Goal: Information Seeking & Learning: Learn about a topic

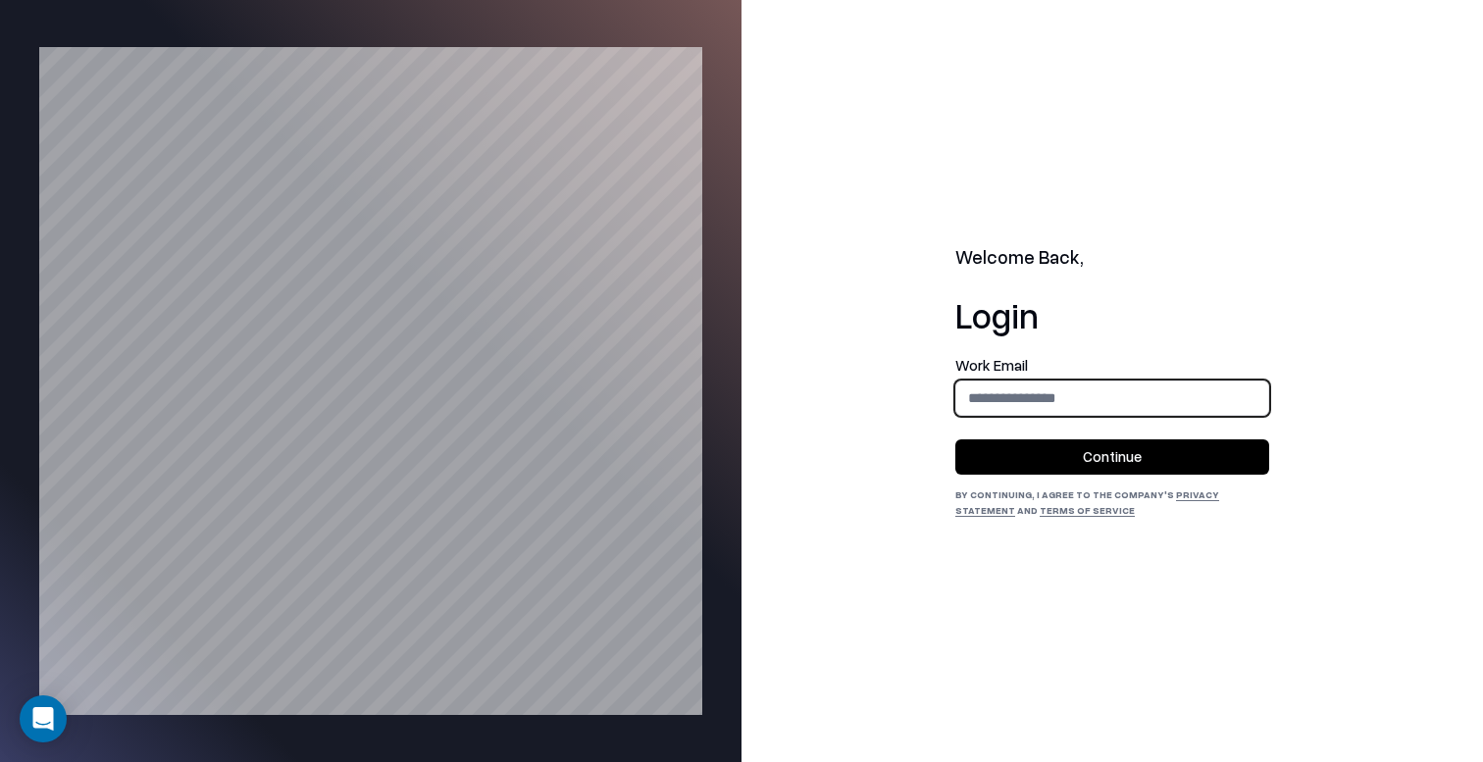
click at [1011, 398] on input "email" at bounding box center [1112, 398] width 312 height 36
type input "**********"
click at [1056, 451] on button "Continue" at bounding box center [1112, 456] width 314 height 35
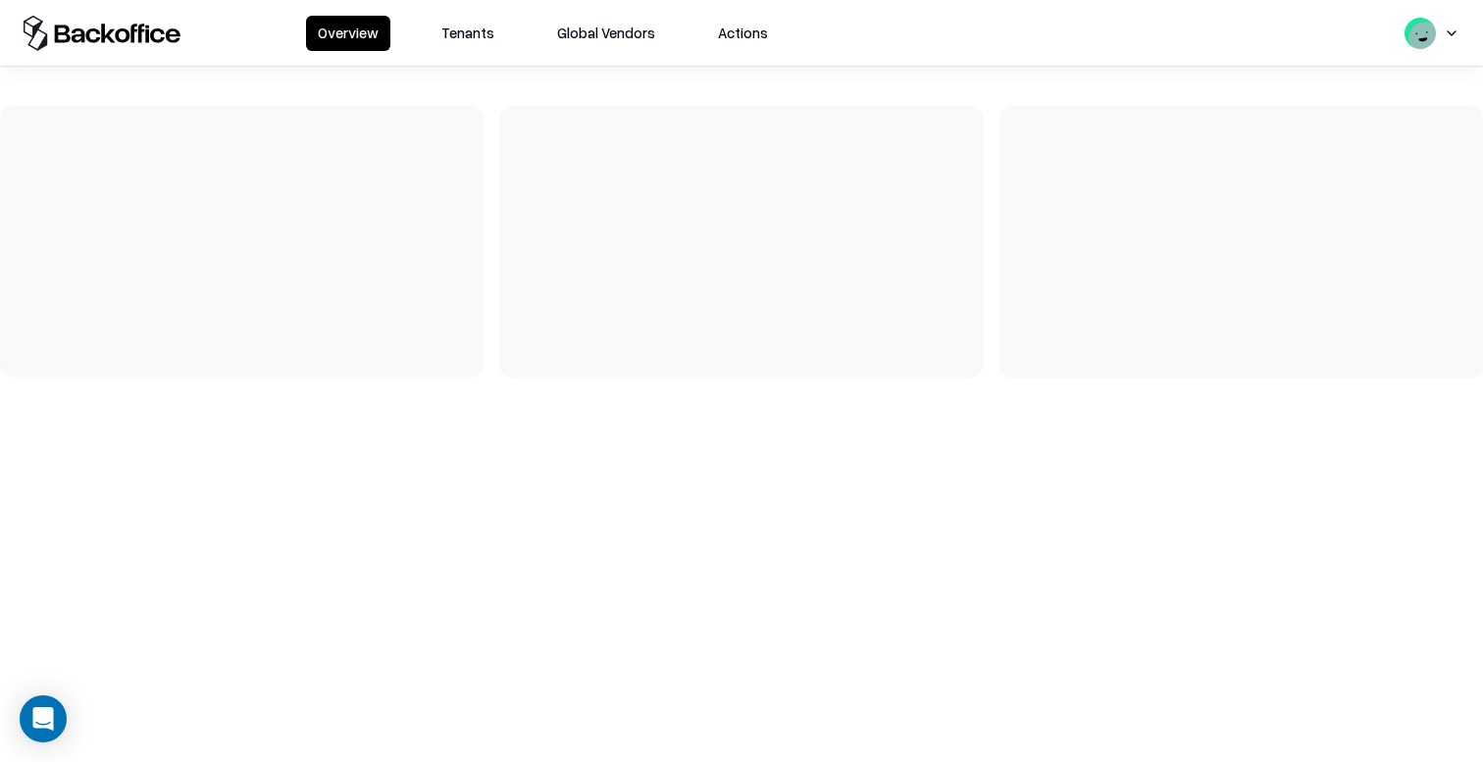
click at [439, 45] on button "Tenants" at bounding box center [468, 33] width 77 height 35
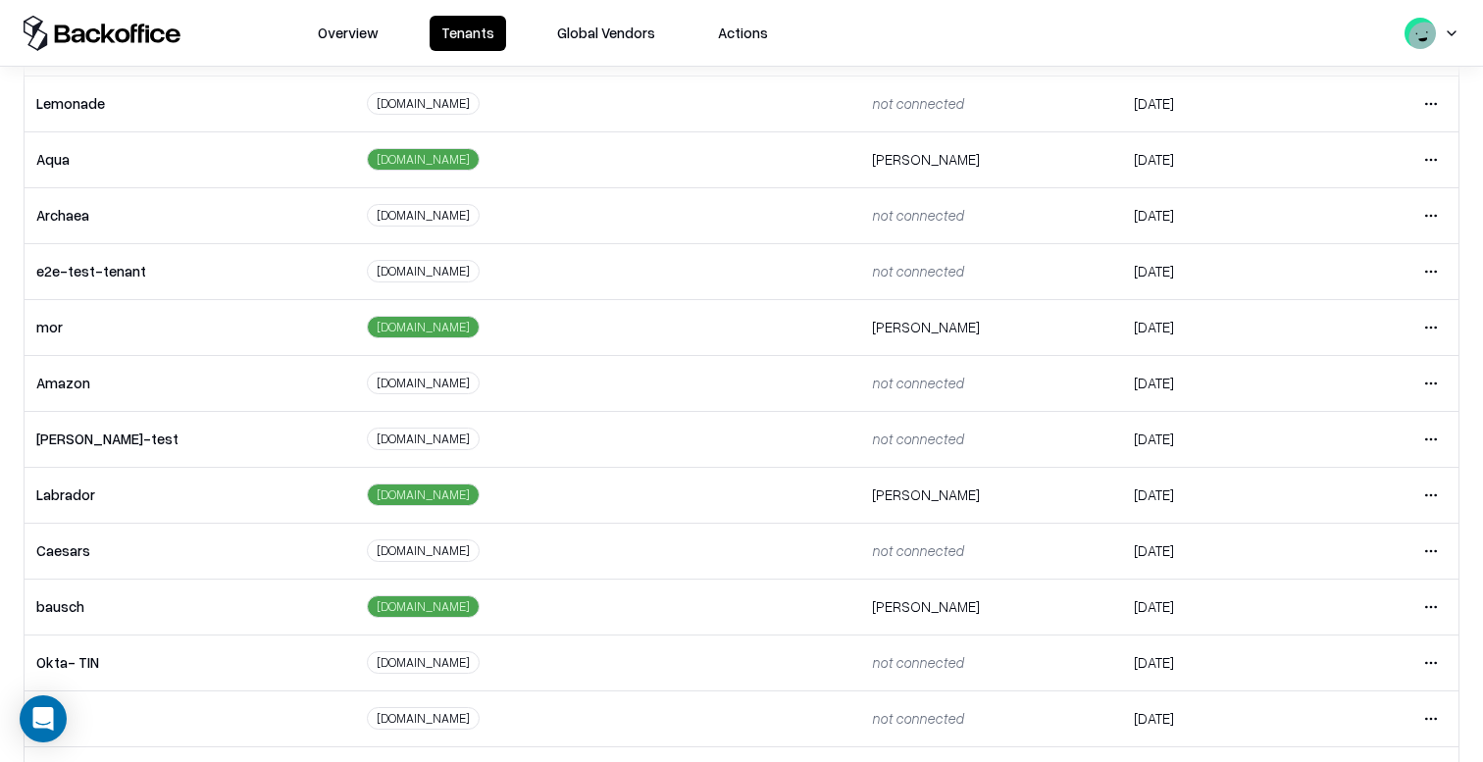
scroll to position [286, 0]
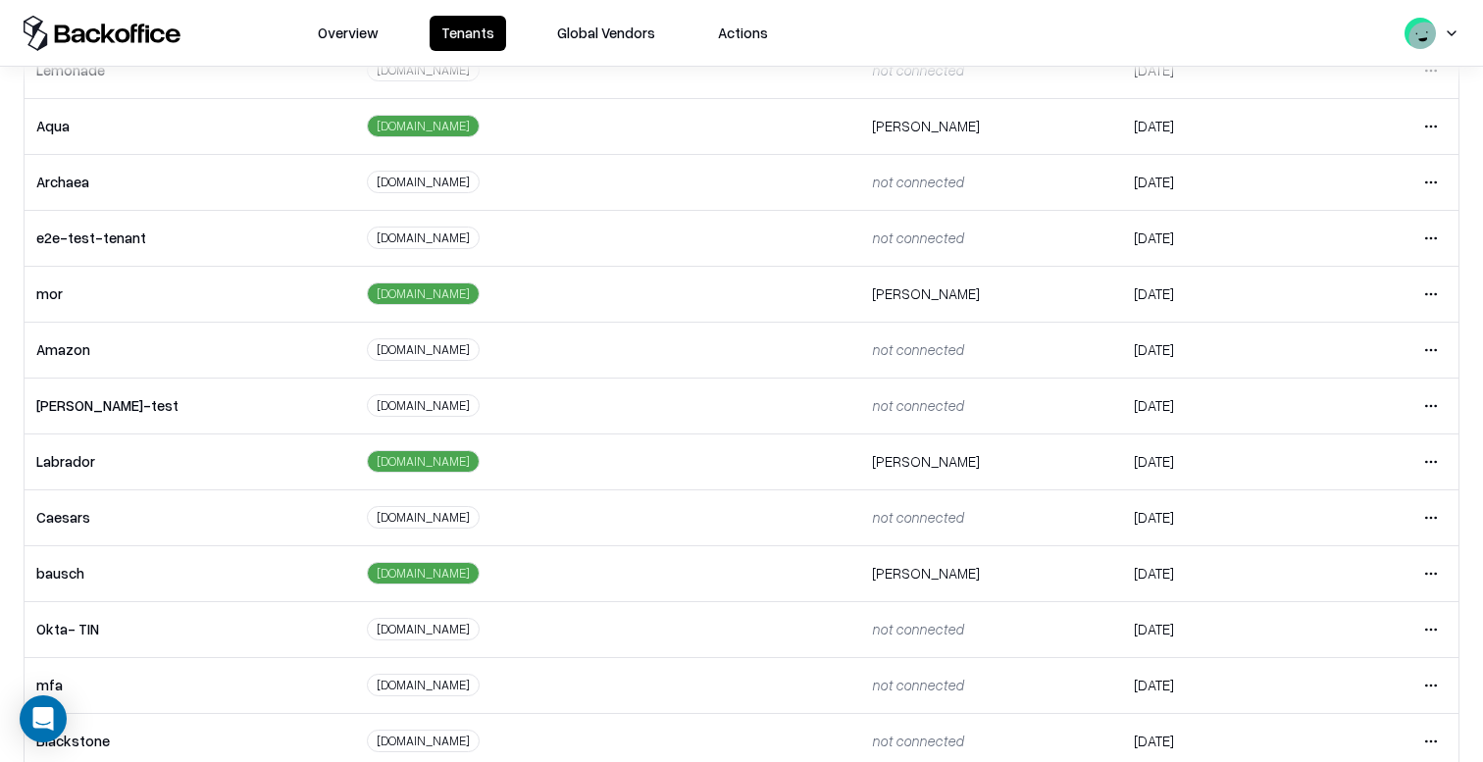
click at [1430, 577] on html "Overview Tenants Global Vendors Actions Tenants Add Tenant Tenant name Domain A…" at bounding box center [741, 381] width 1483 height 762
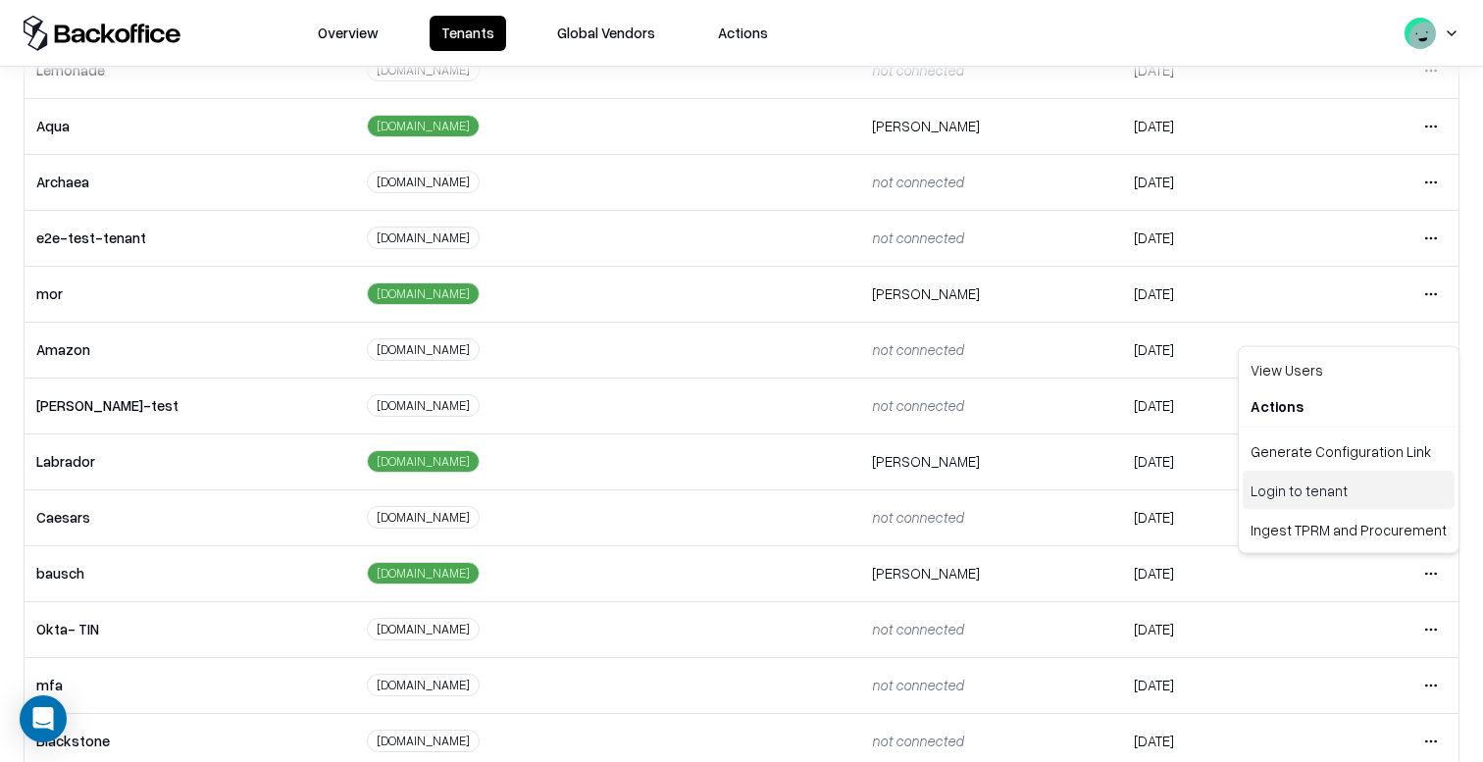
click at [1300, 494] on div "Login to tenant" at bounding box center [1349, 490] width 212 height 39
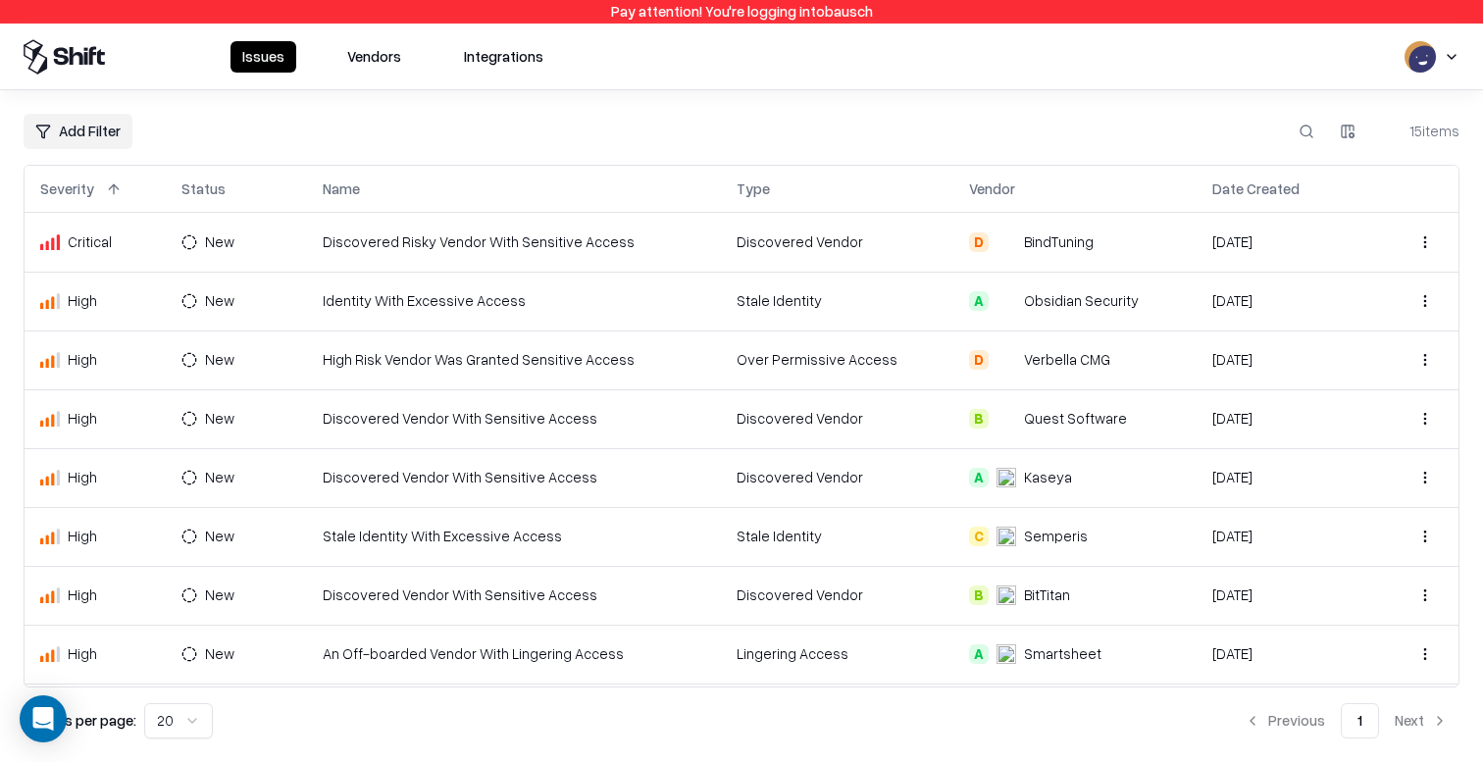
click at [408, 56] on button "Vendors" at bounding box center [373, 56] width 77 height 31
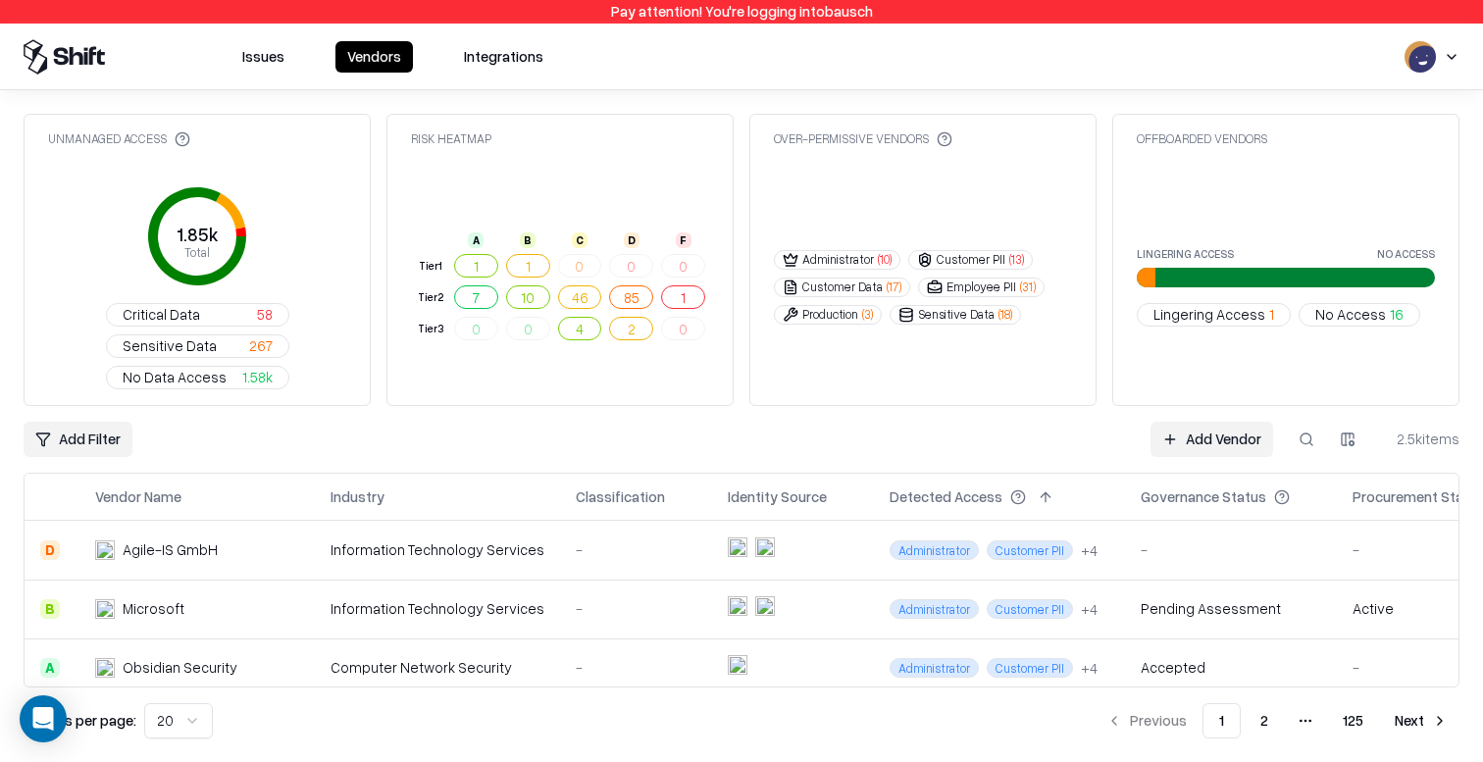
click at [242, 580] on td "Microsoft" at bounding box center [196, 609] width 235 height 59
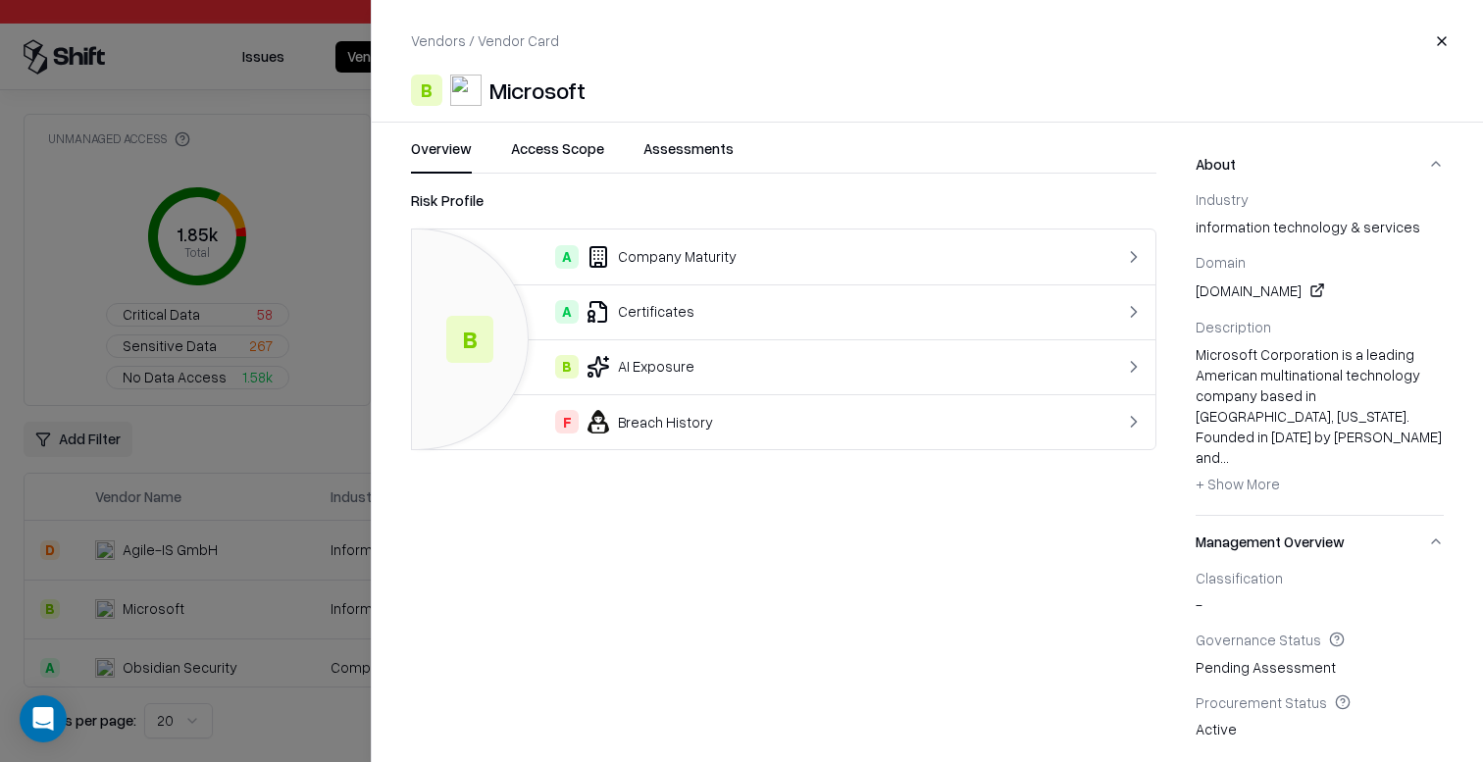
click at [648, 261] on div "A Company Maturity" at bounding box center [742, 257] width 628 height 24
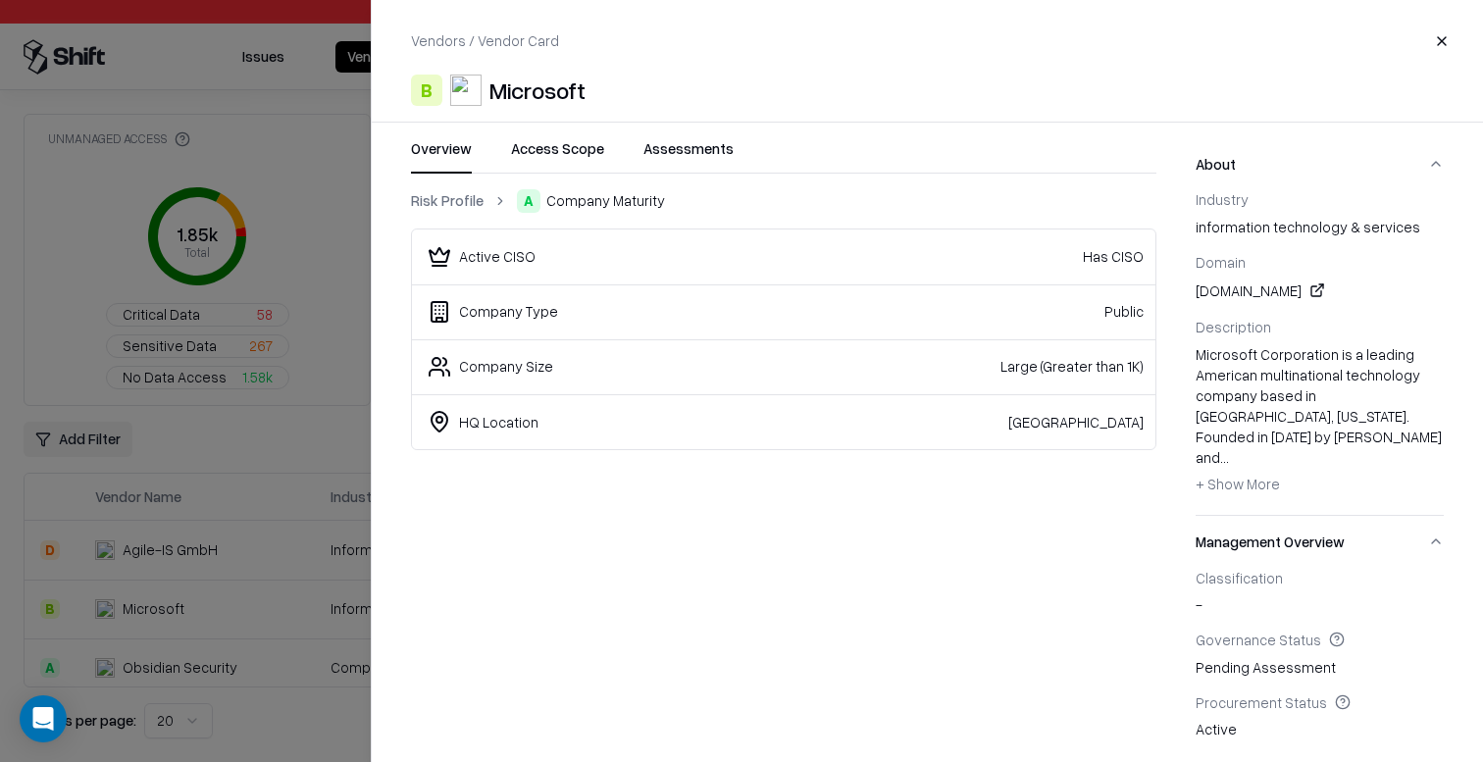
click at [1247, 473] on button "- Show Less + Show More" at bounding box center [1238, 483] width 84 height 31
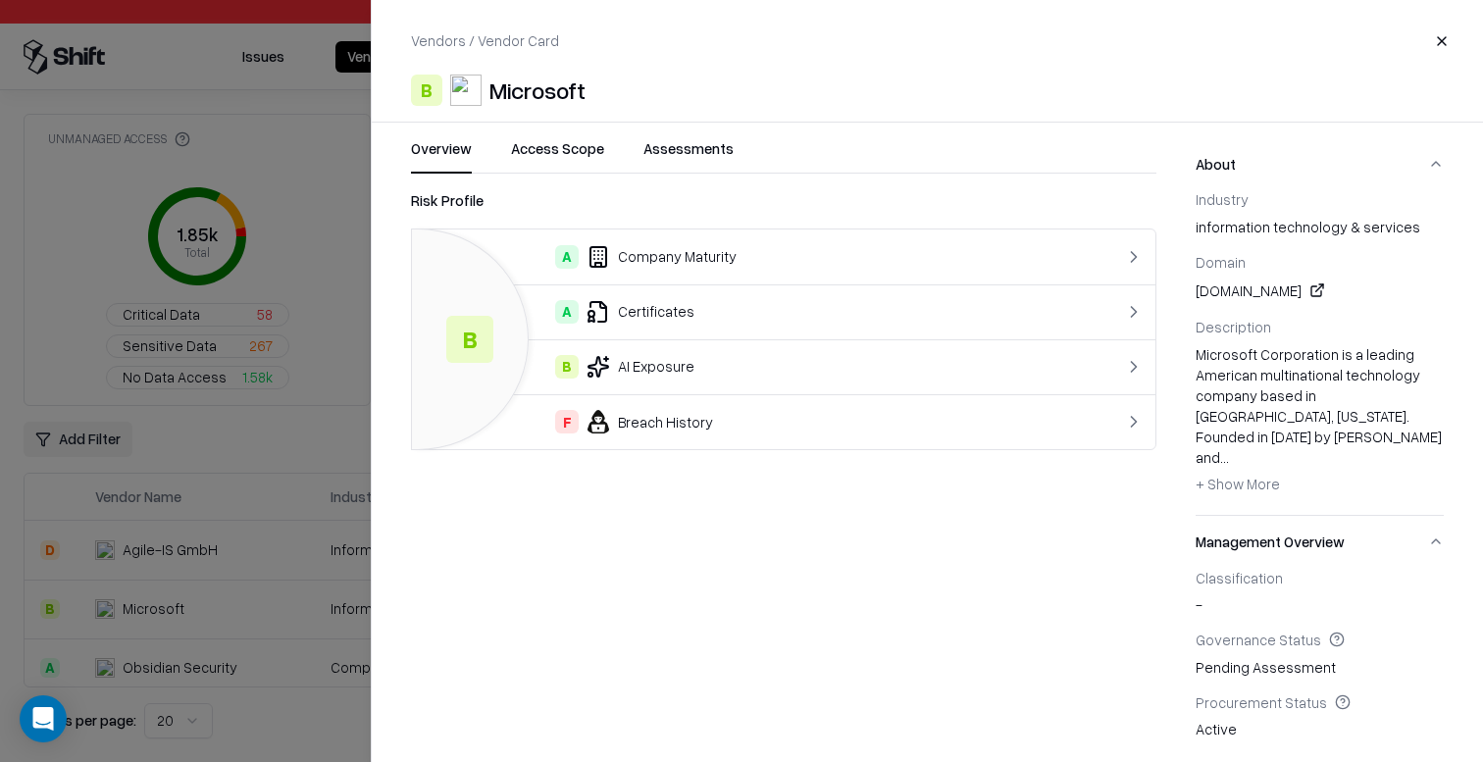
click at [1236, 475] on span "+ Show More" at bounding box center [1238, 484] width 84 height 18
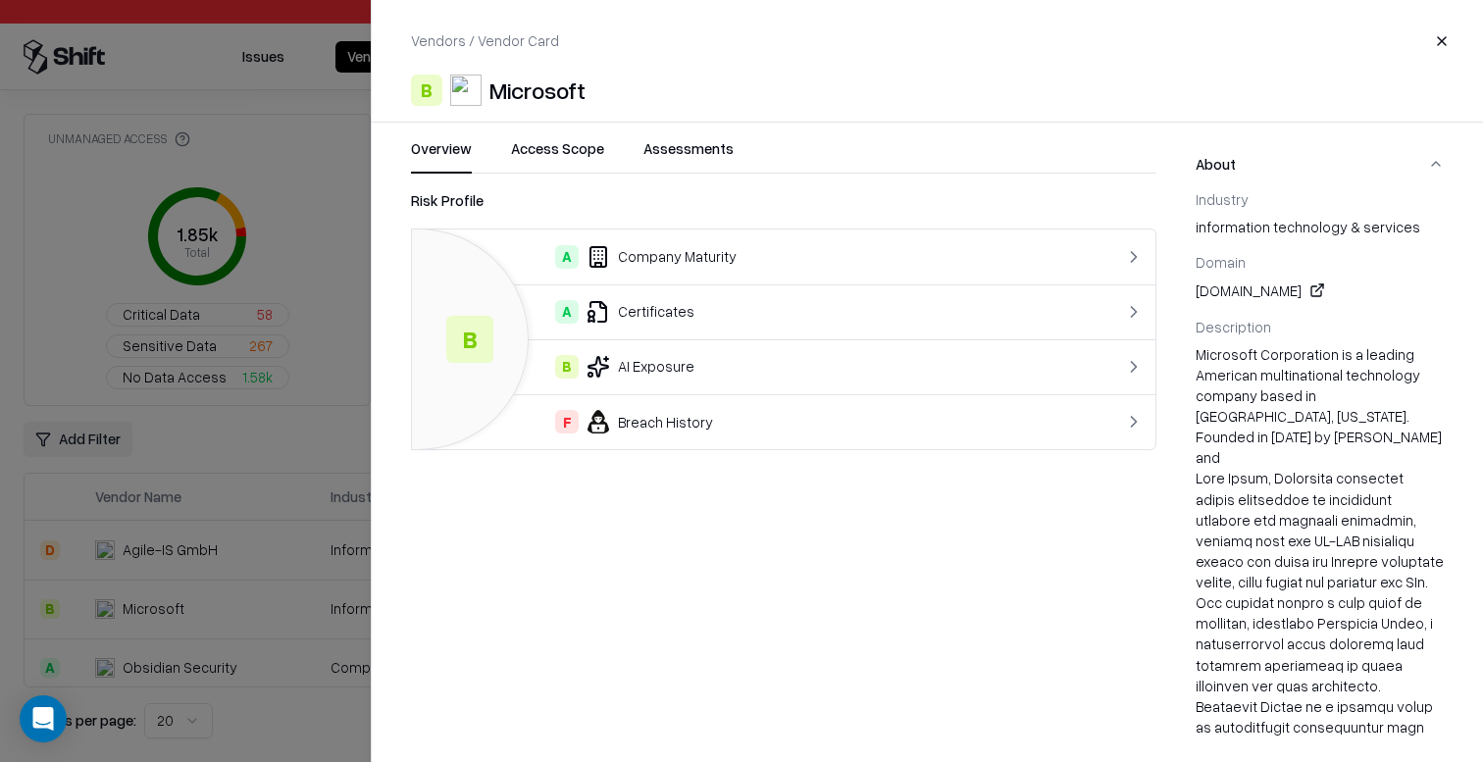
click at [655, 269] on td "A Company Maturity" at bounding box center [741, 257] width 659 height 55
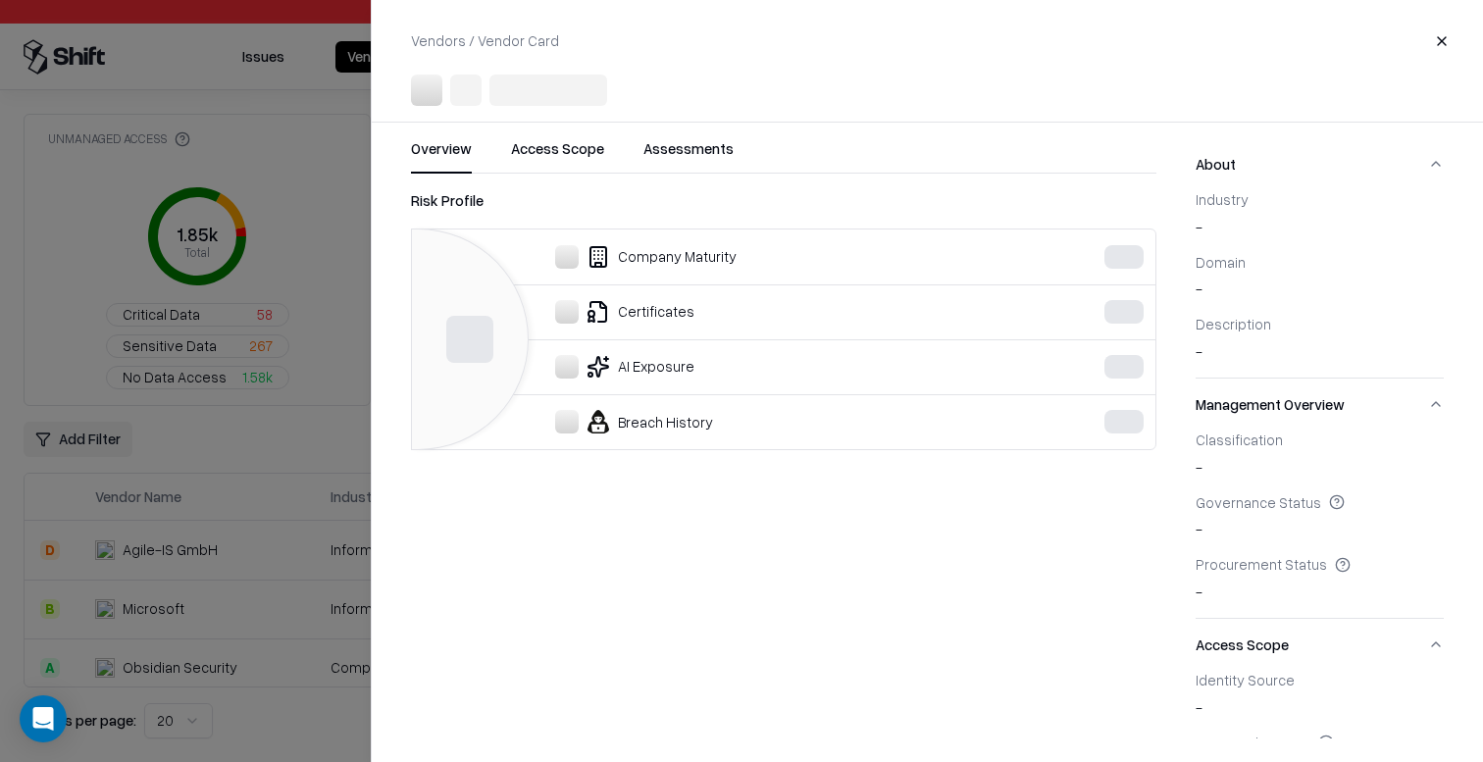
click at [163, 547] on div at bounding box center [741, 381] width 1483 height 762
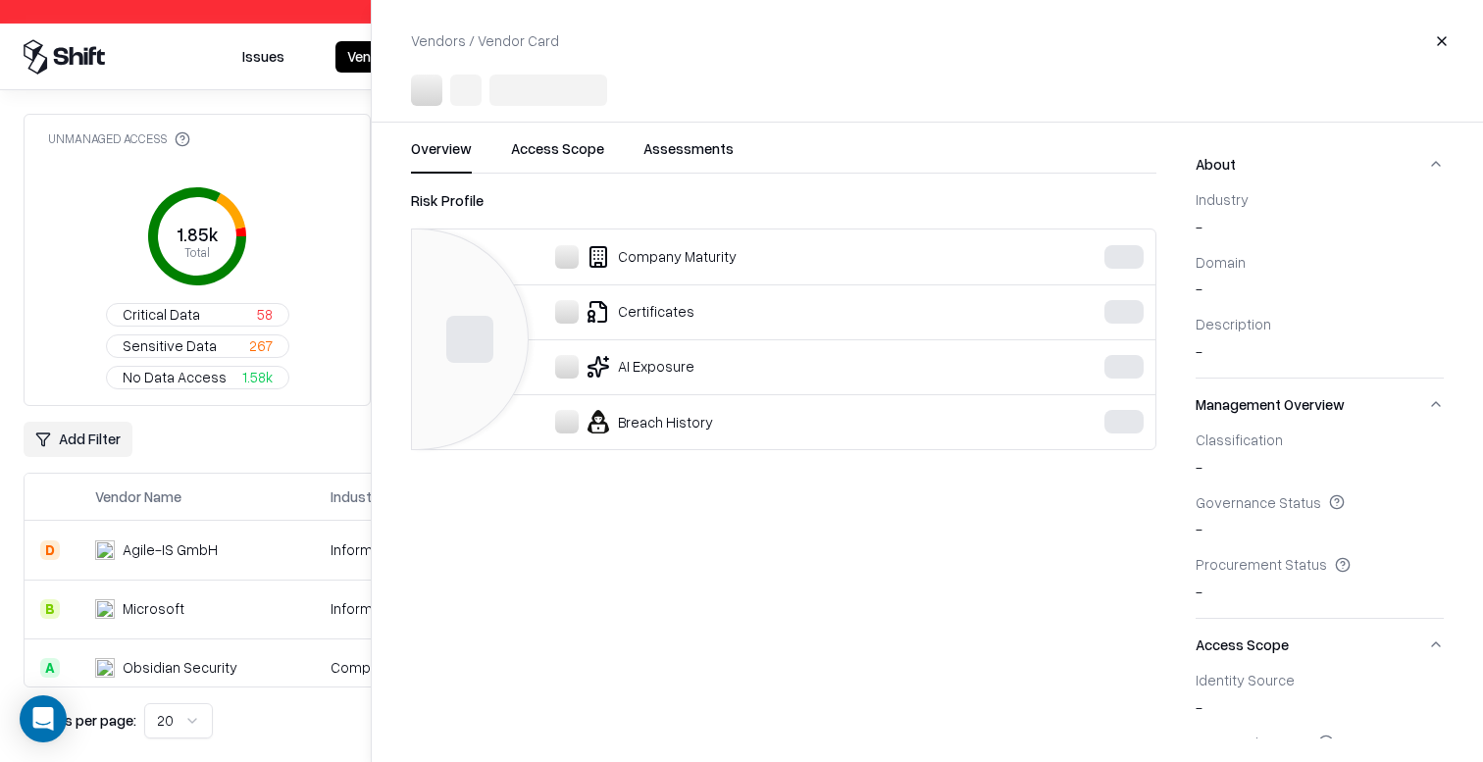
click at [163, 562] on html "Pay attention! You're logging into bausch Issues Vendors Integrations Unmanaged…" at bounding box center [741, 381] width 1483 height 762
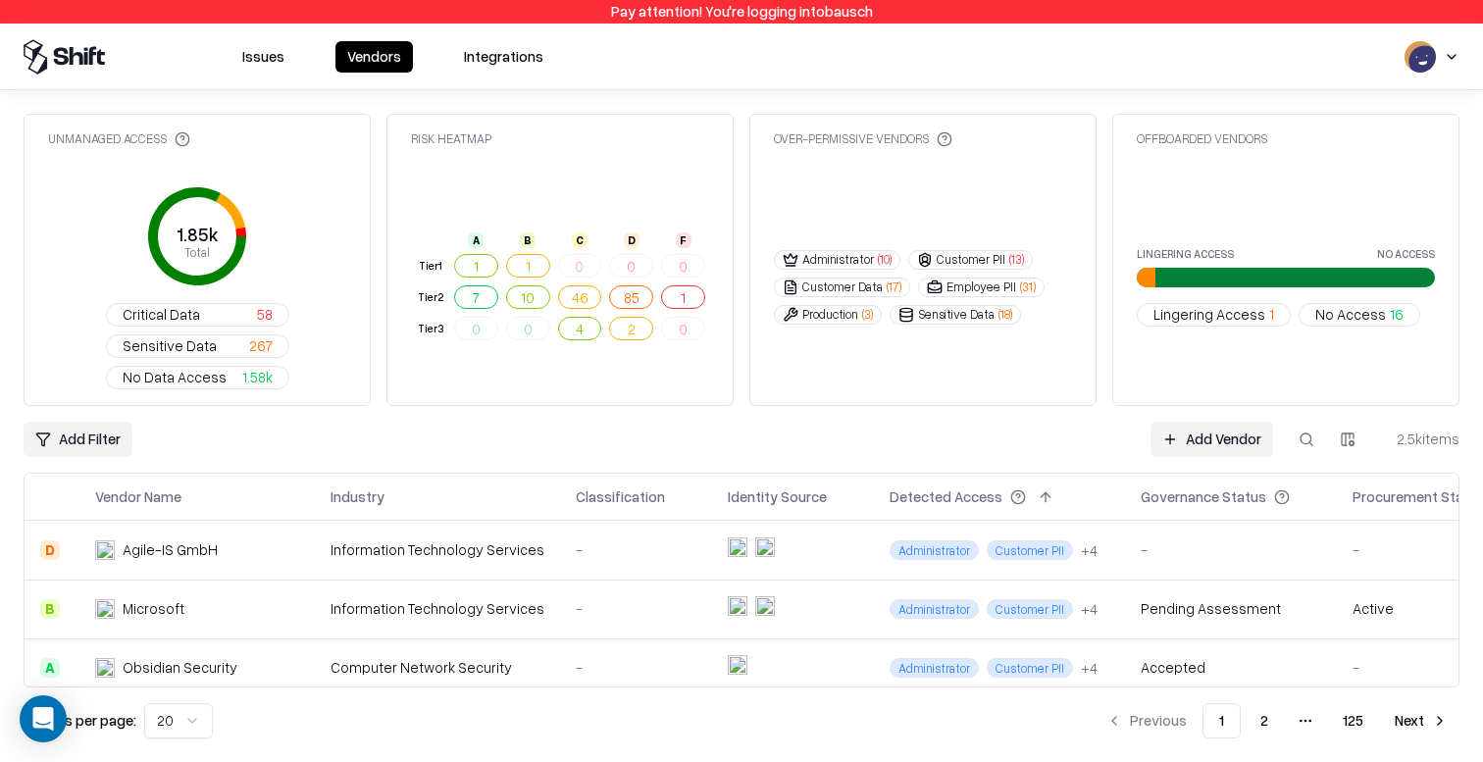
click at [163, 639] on td "Obsidian Security" at bounding box center [196, 668] width 235 height 59
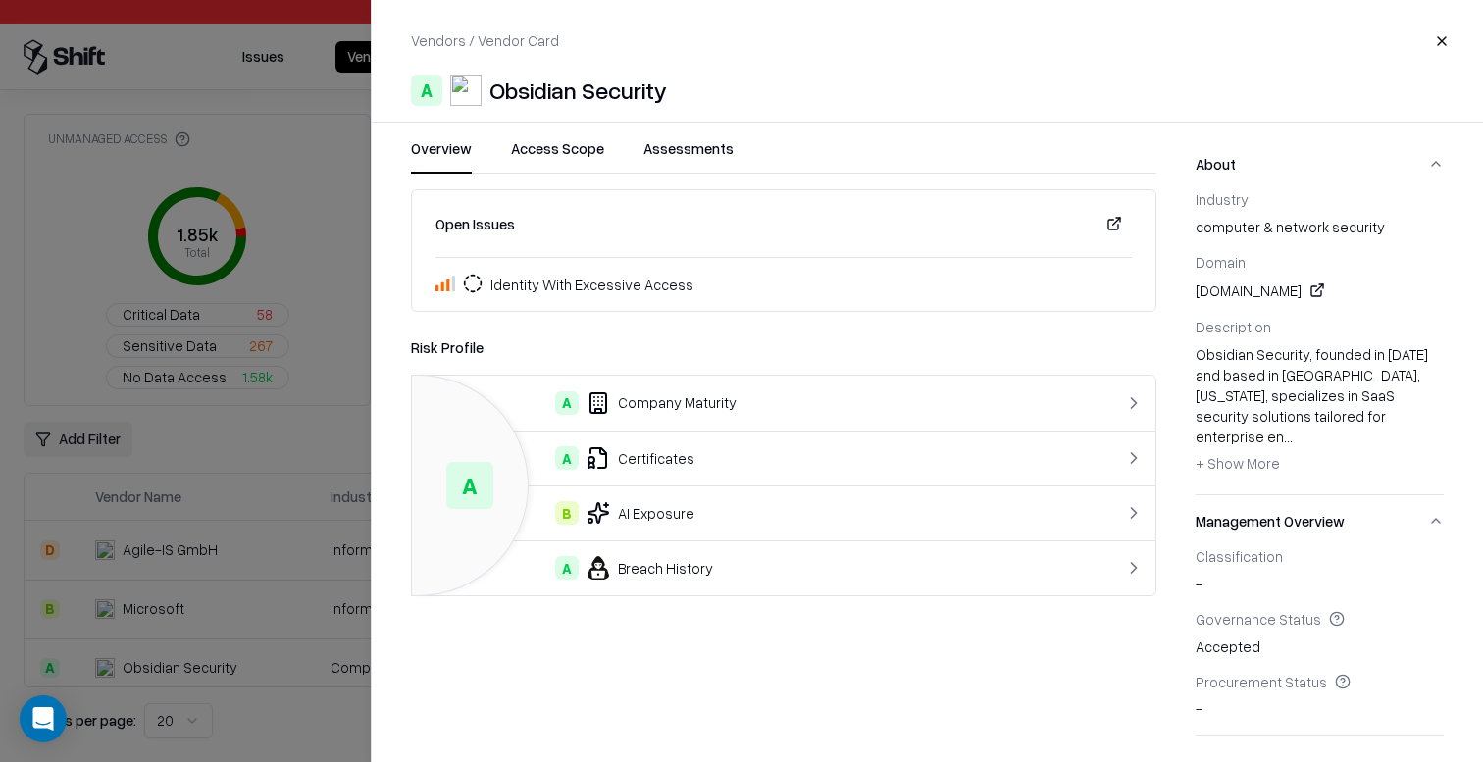
click at [612, 389] on td "A Company Maturity" at bounding box center [741, 403] width 659 height 55
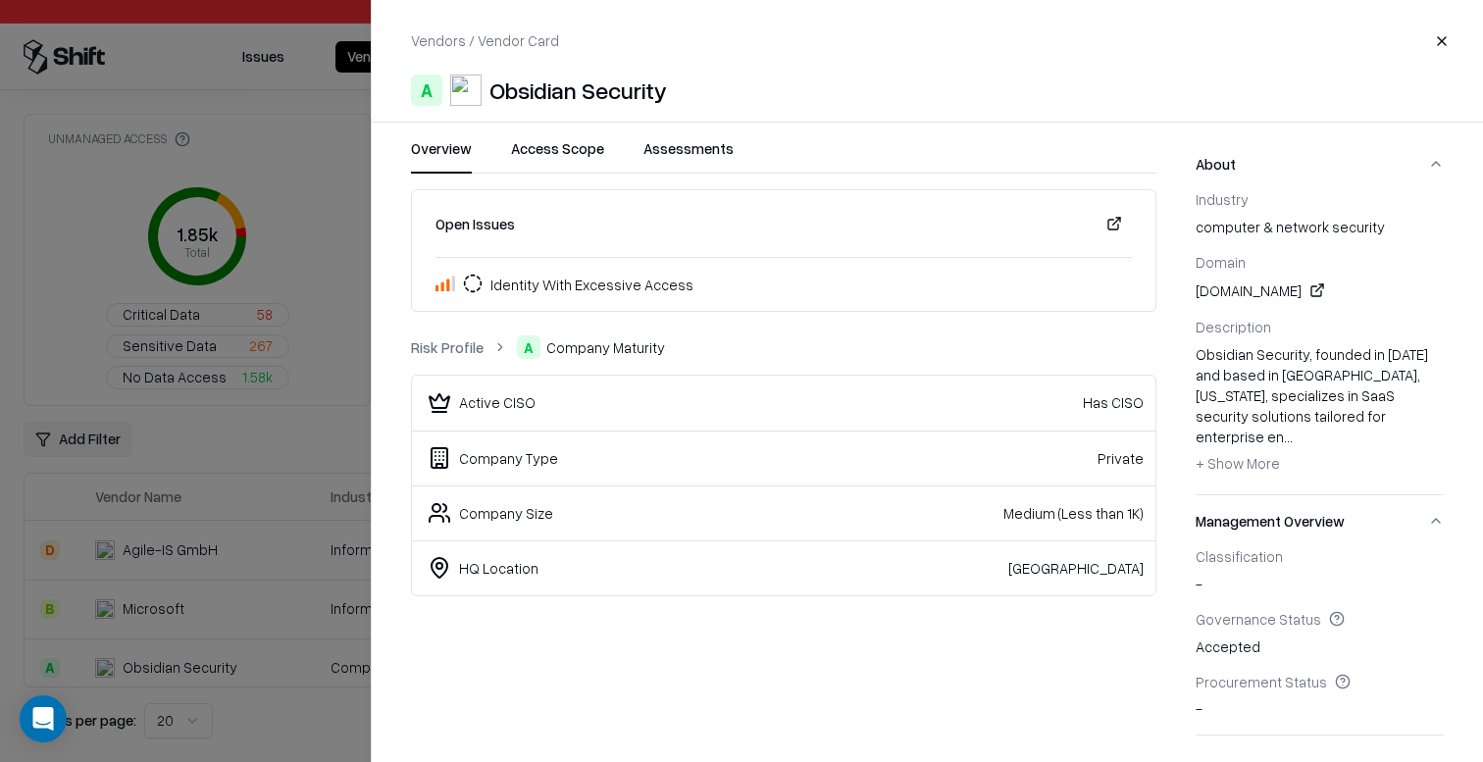
click at [155, 641] on div at bounding box center [741, 381] width 1483 height 762
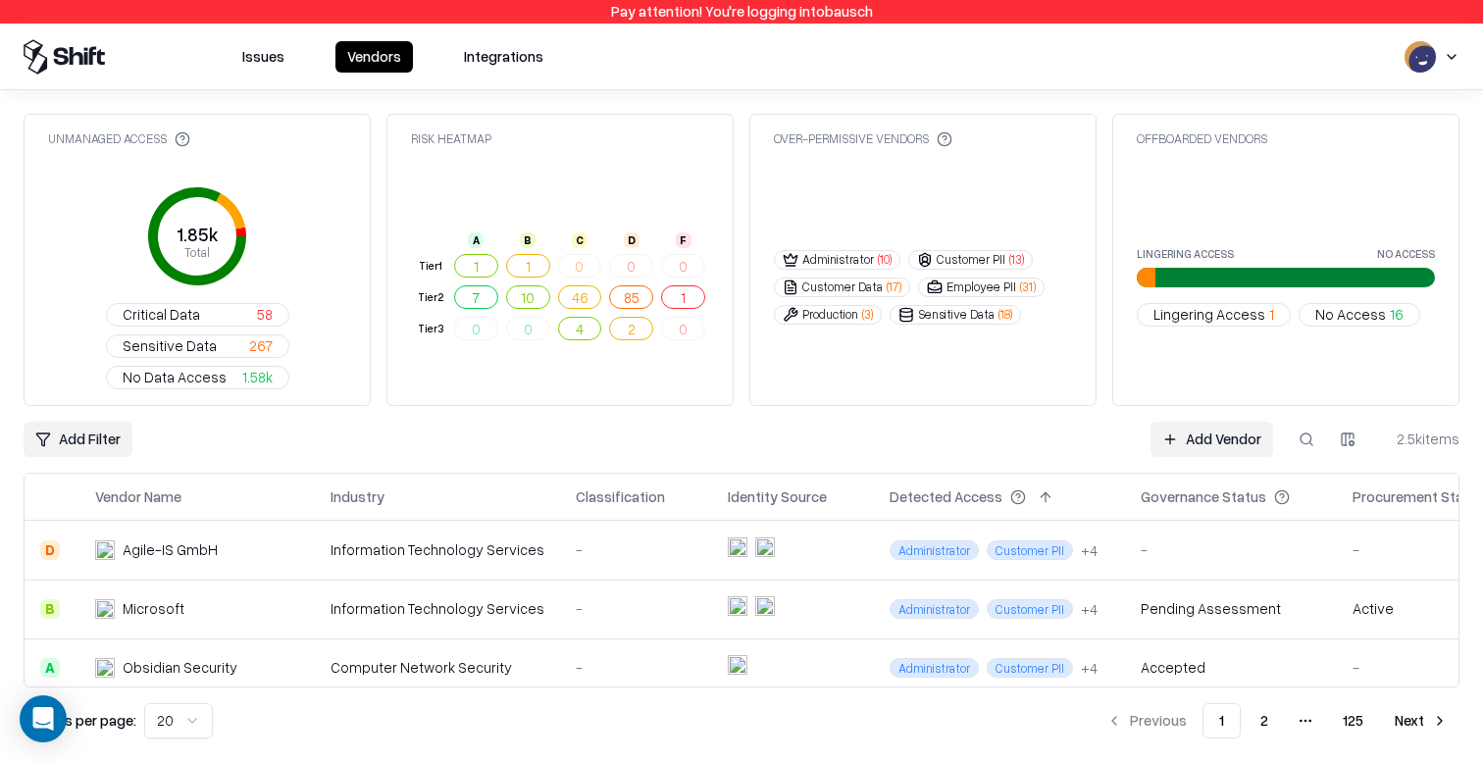
click at [155, 716] on div "Imperva" at bounding box center [150, 726] width 54 height 21
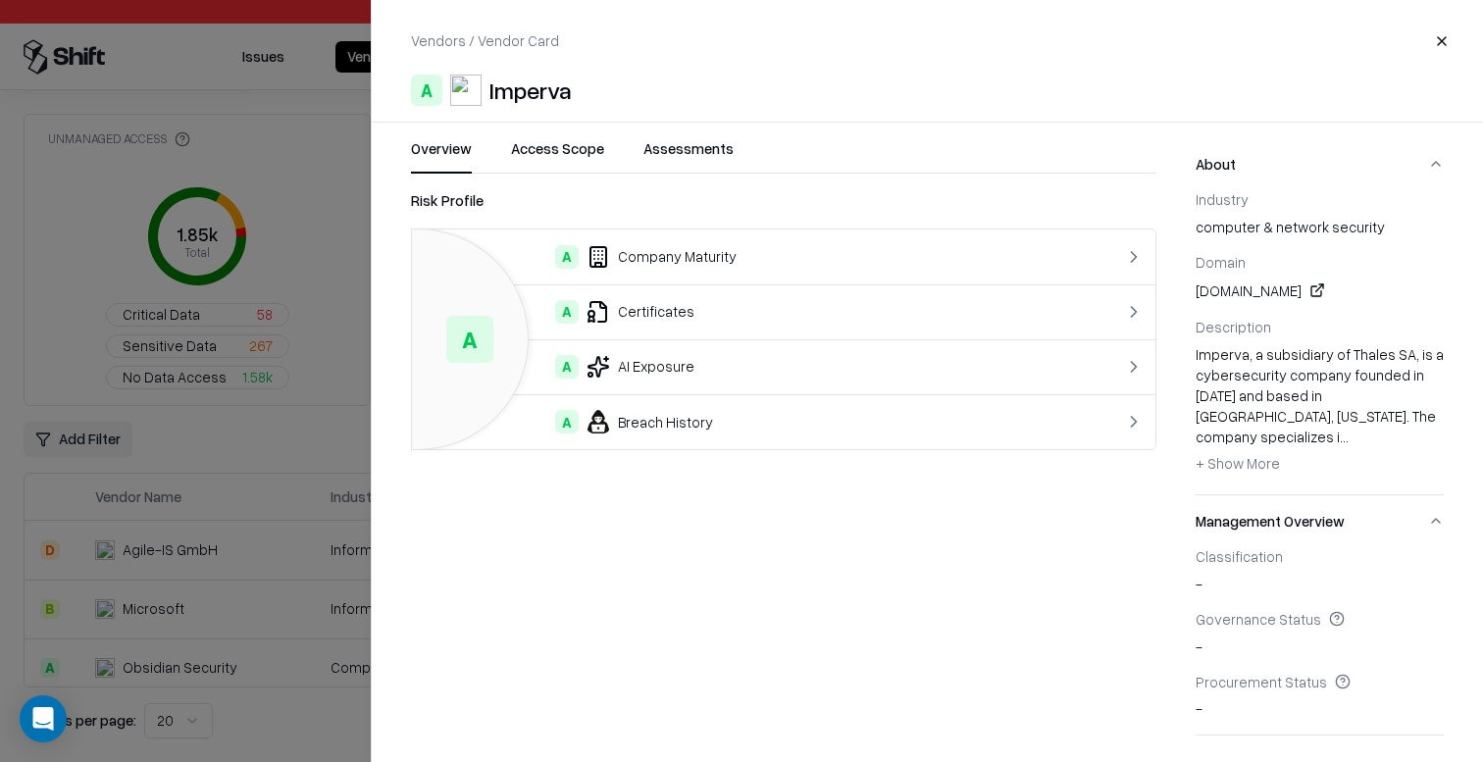
click at [155, 641] on div at bounding box center [741, 381] width 1483 height 762
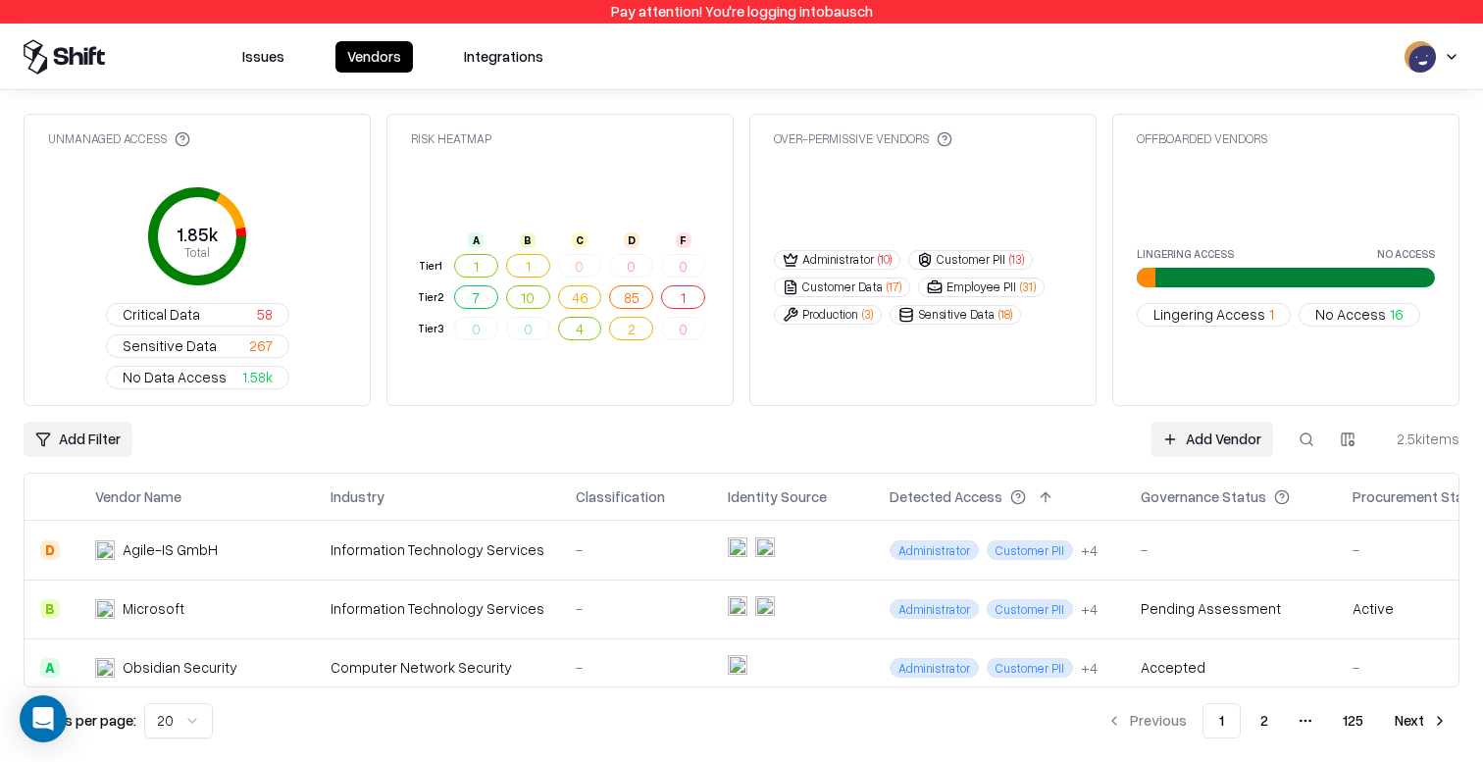
click at [191, 521] on td "Agile-IS GmbH" at bounding box center [196, 550] width 235 height 59
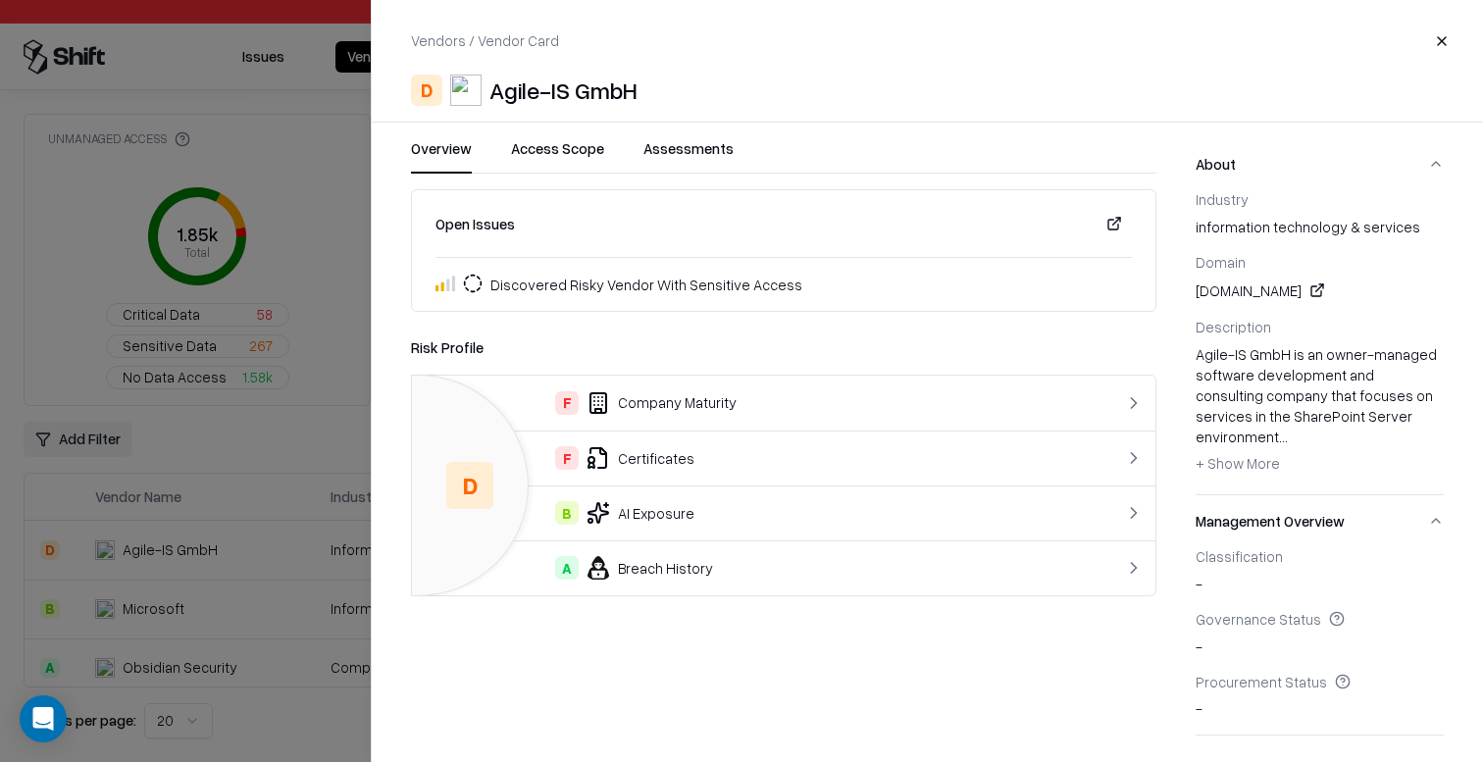
click at [626, 411] on div "F Company Maturity" at bounding box center [742, 403] width 628 height 24
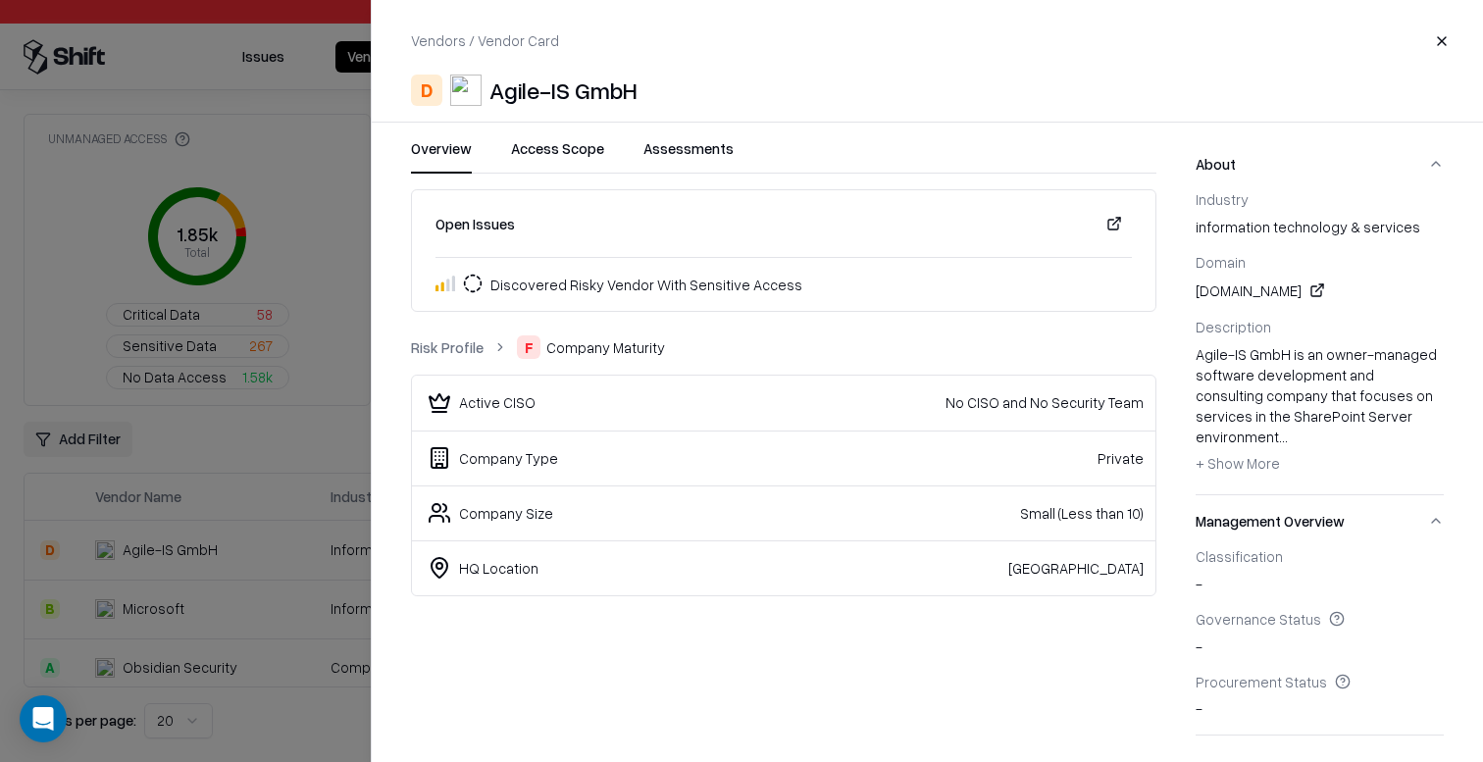
click at [1031, 409] on div "No CISO and No Security Team" at bounding box center [941, 402] width 406 height 21
click at [988, 403] on div "No CISO and No Security Team" at bounding box center [941, 402] width 406 height 21
click at [113, 498] on div at bounding box center [741, 381] width 1483 height 762
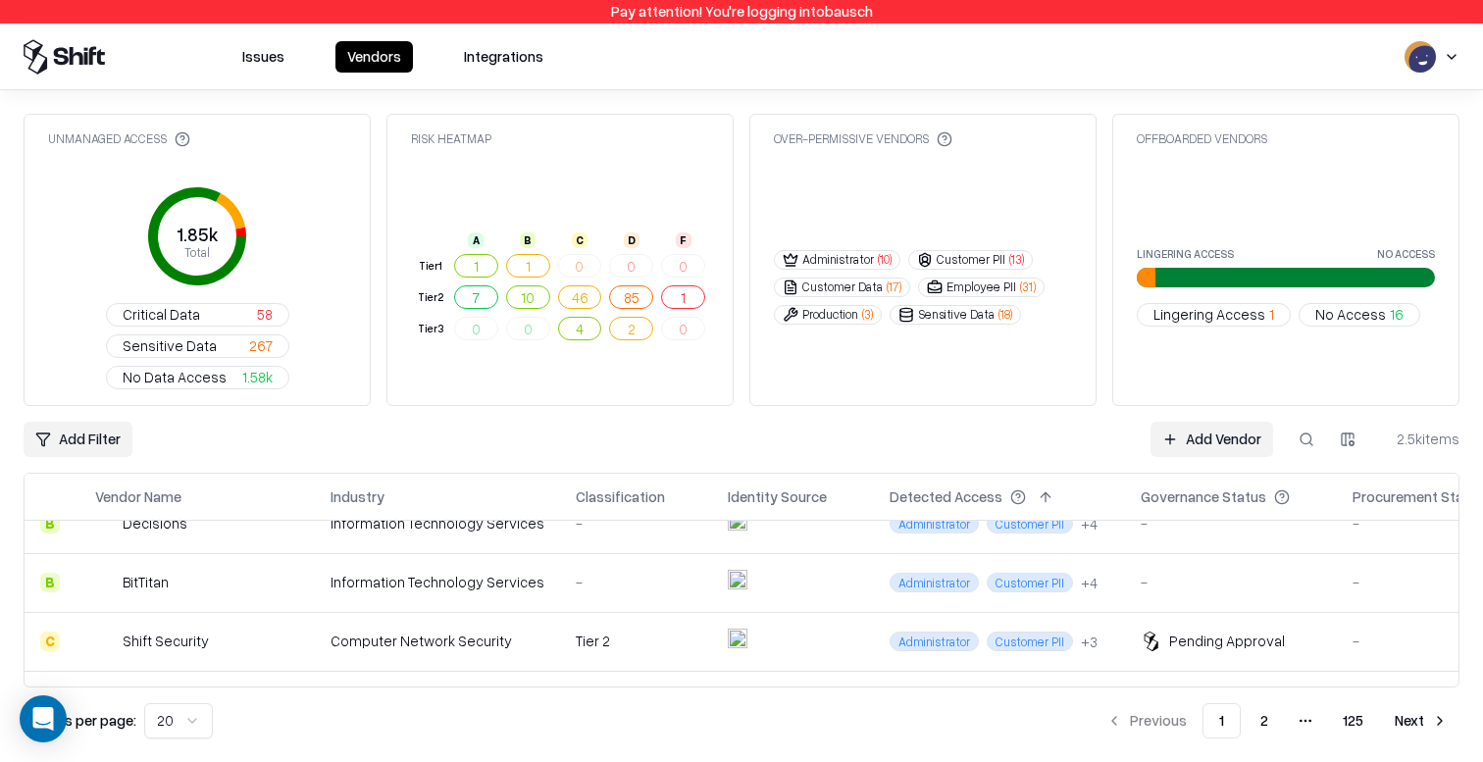
scroll to position [264, 0]
click at [142, 610] on td "Shift Security" at bounding box center [196, 639] width 235 height 59
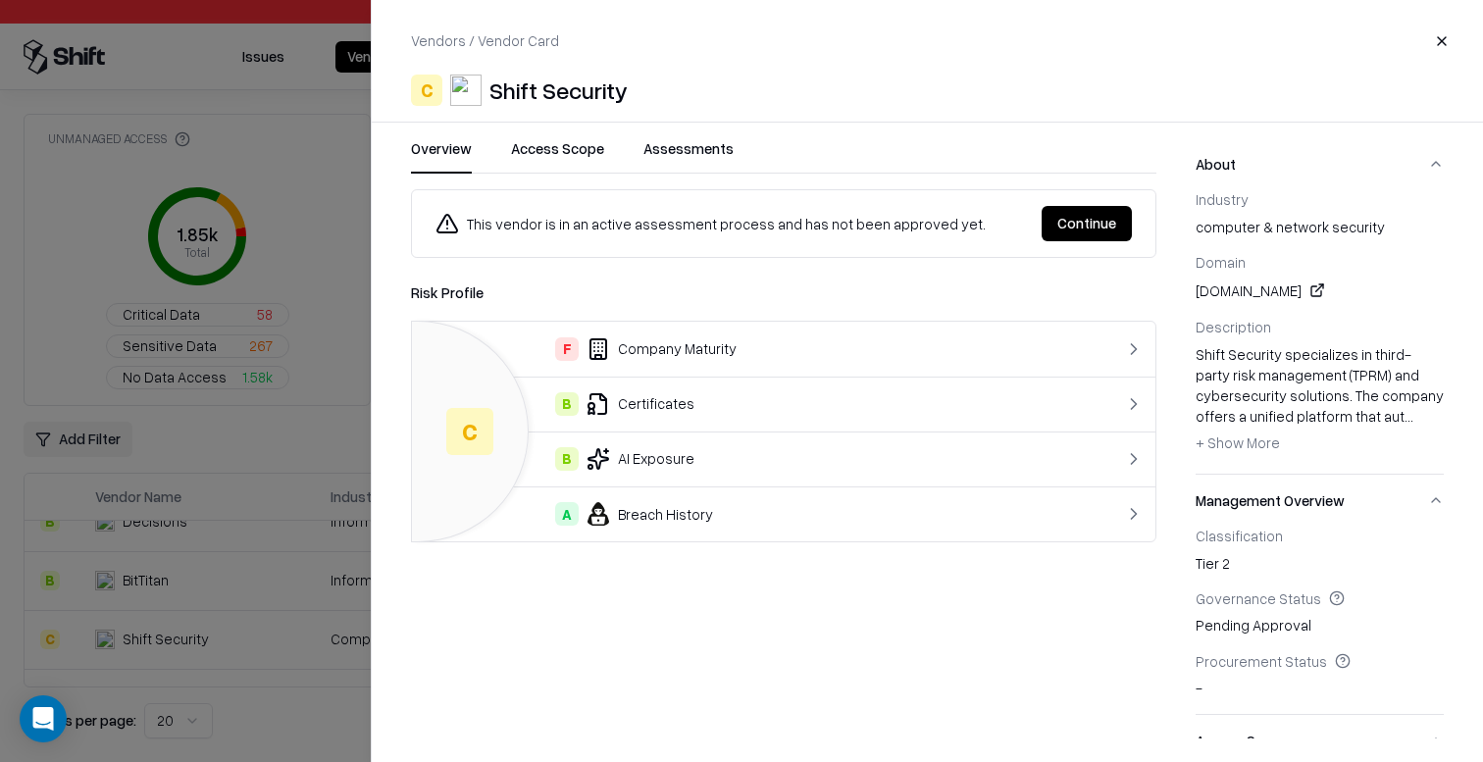
click at [668, 340] on div "F Company Maturity" at bounding box center [742, 349] width 628 height 24
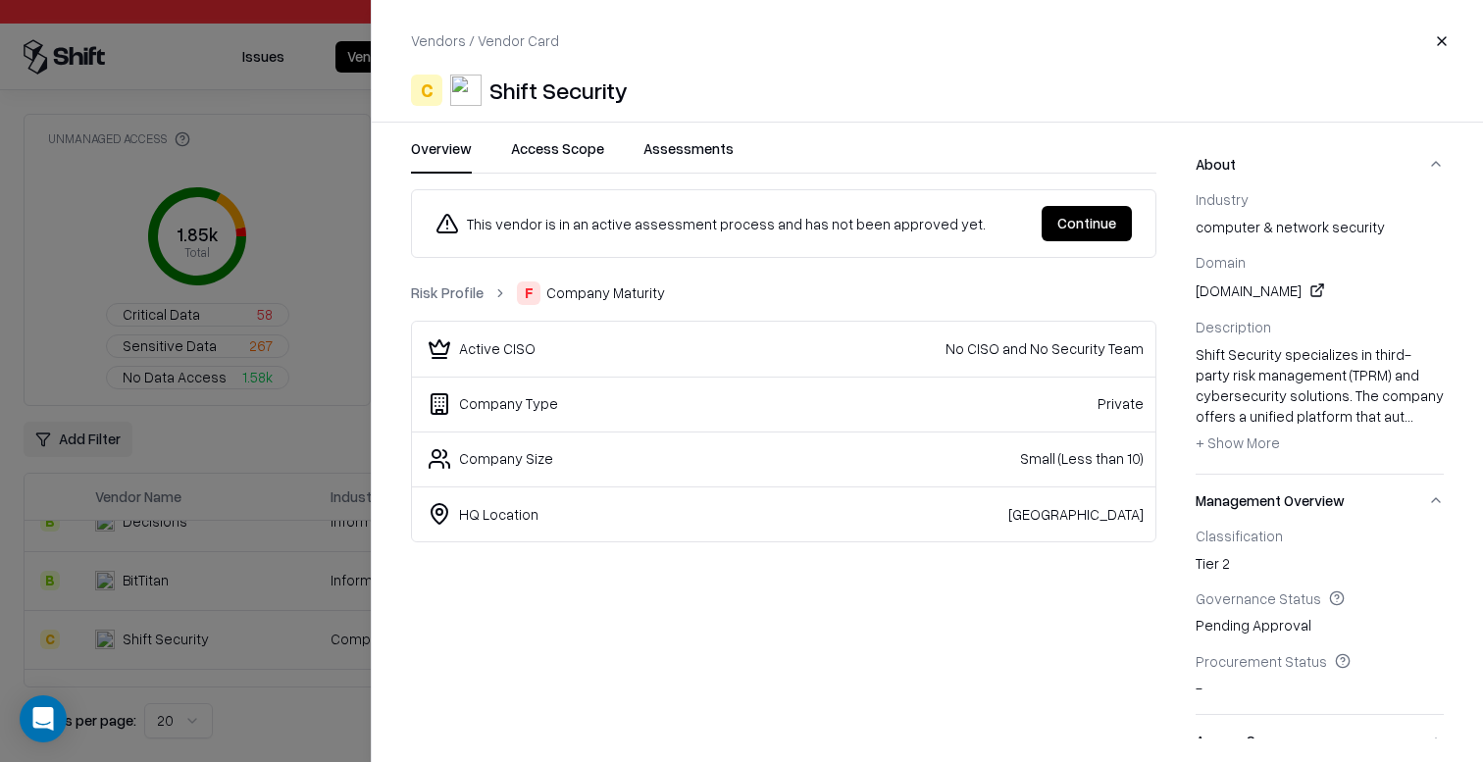
click at [464, 288] on link "Risk Profile" at bounding box center [447, 293] width 73 height 21
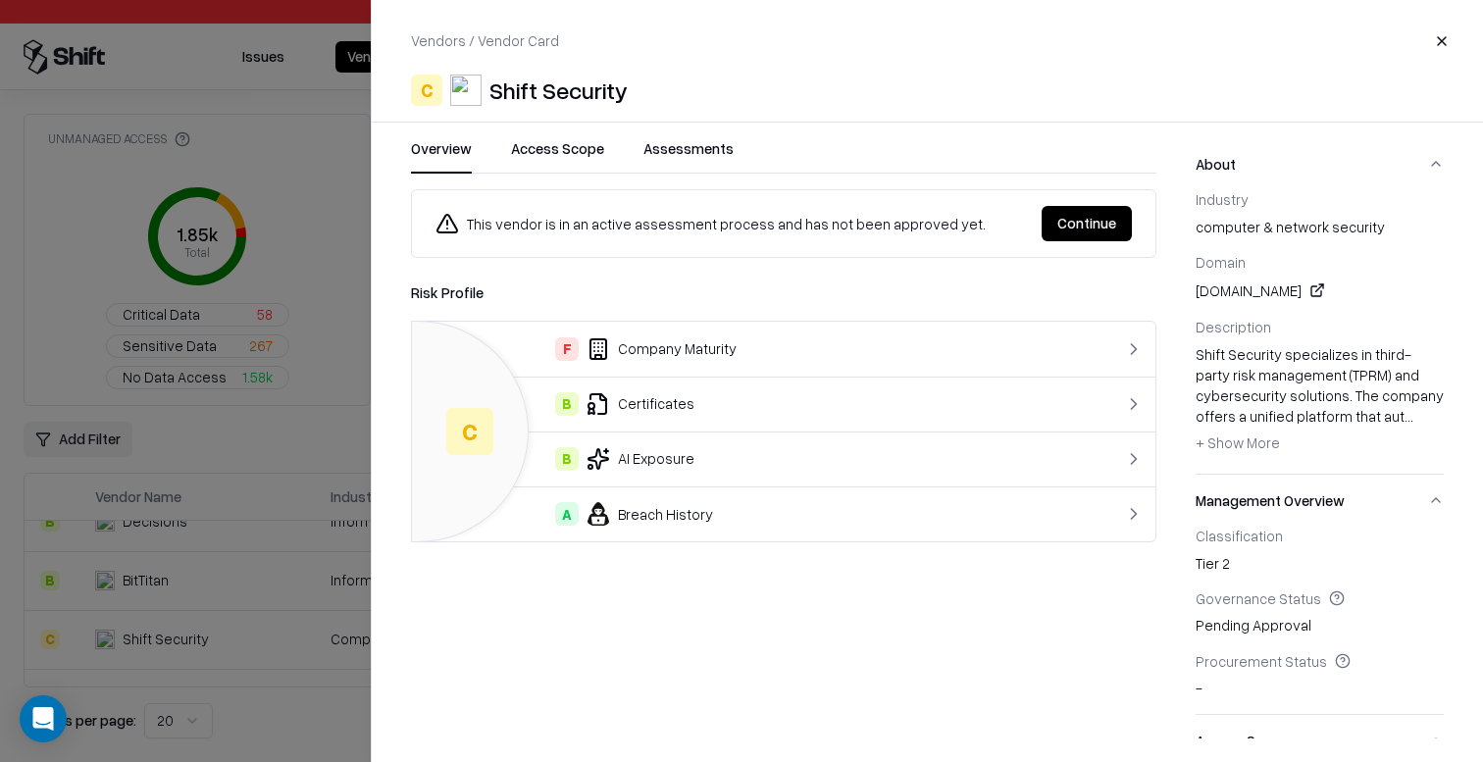
click at [623, 392] on div "B Certificates" at bounding box center [742, 404] width 628 height 24
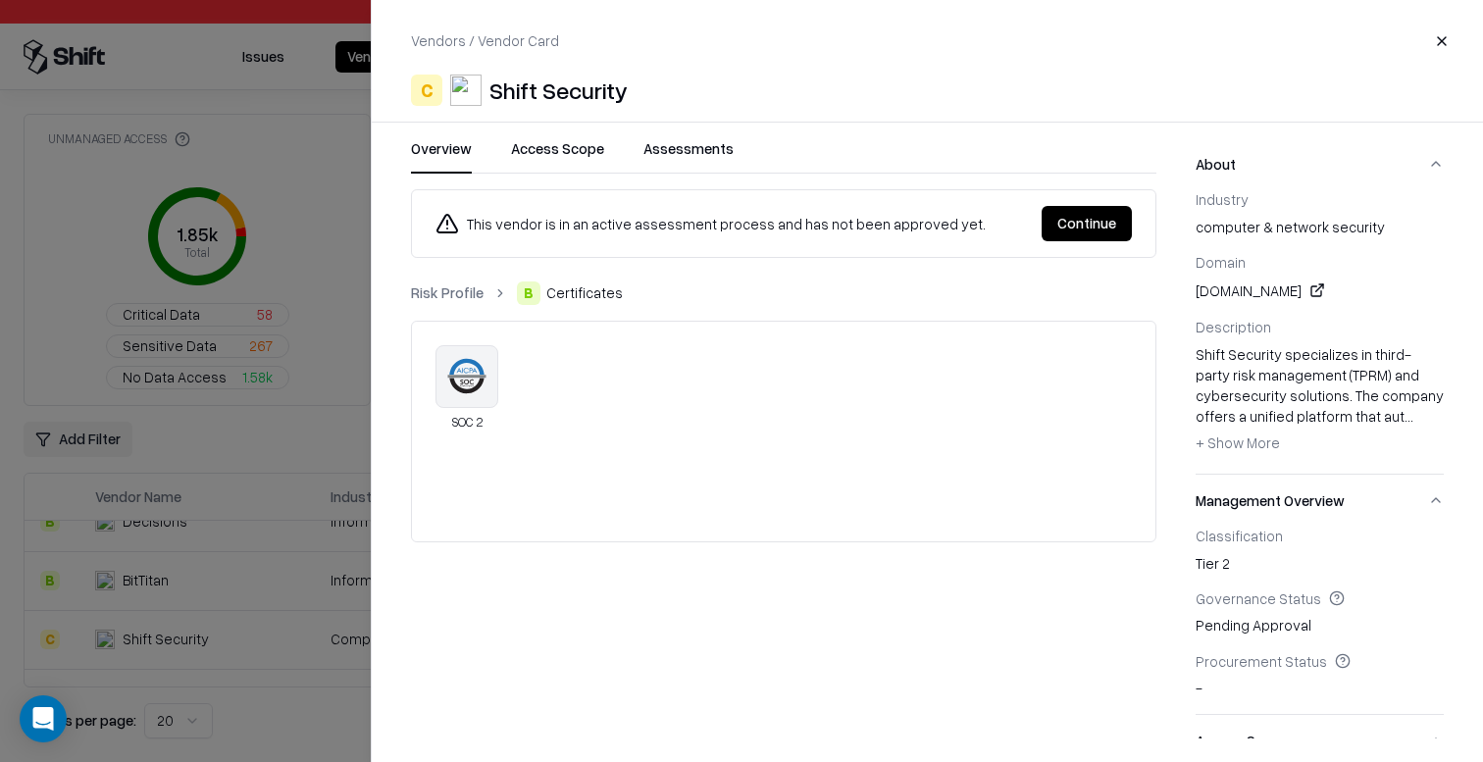
click at [461, 300] on link "Risk Profile" at bounding box center [447, 293] width 73 height 21
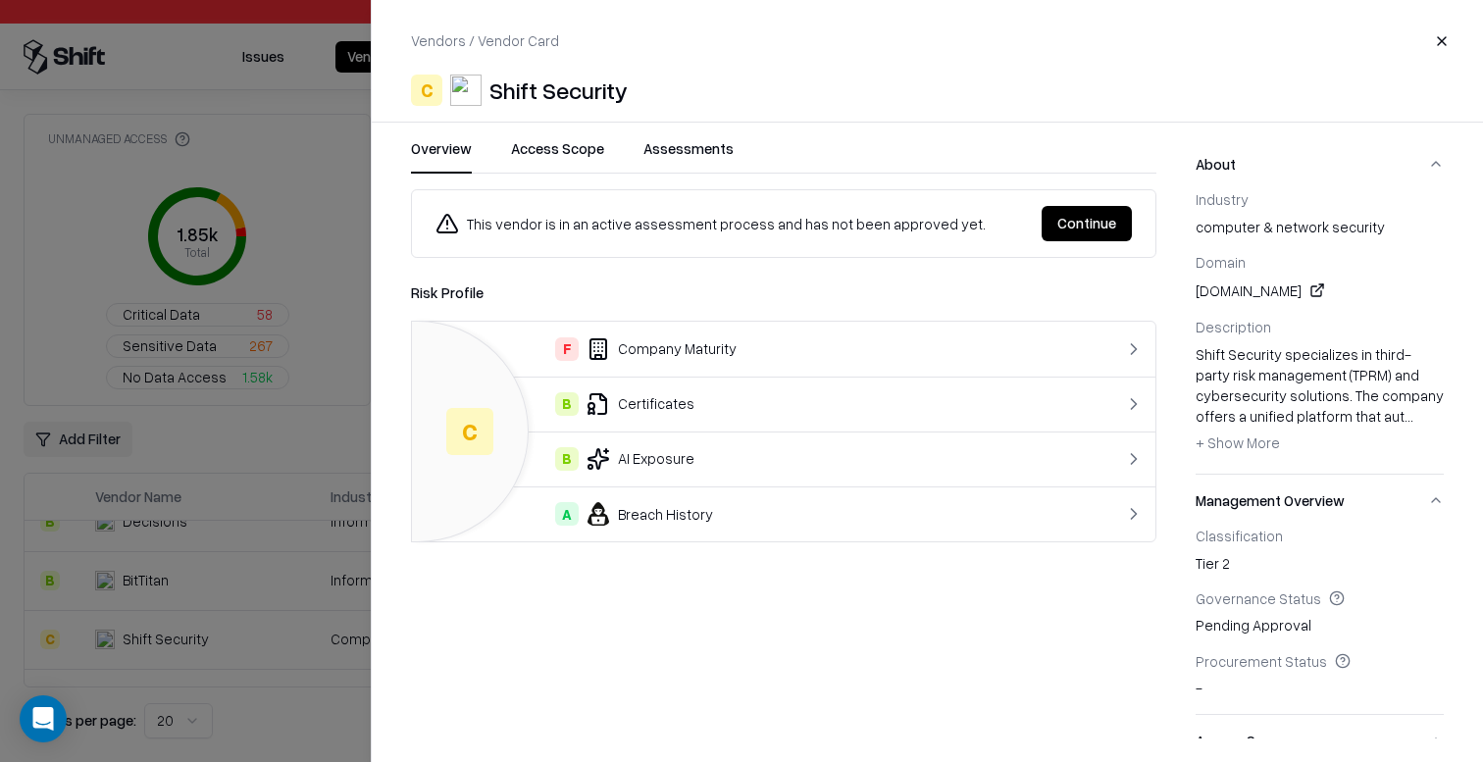
click at [639, 450] on div "B AI Exposure" at bounding box center [742, 459] width 628 height 24
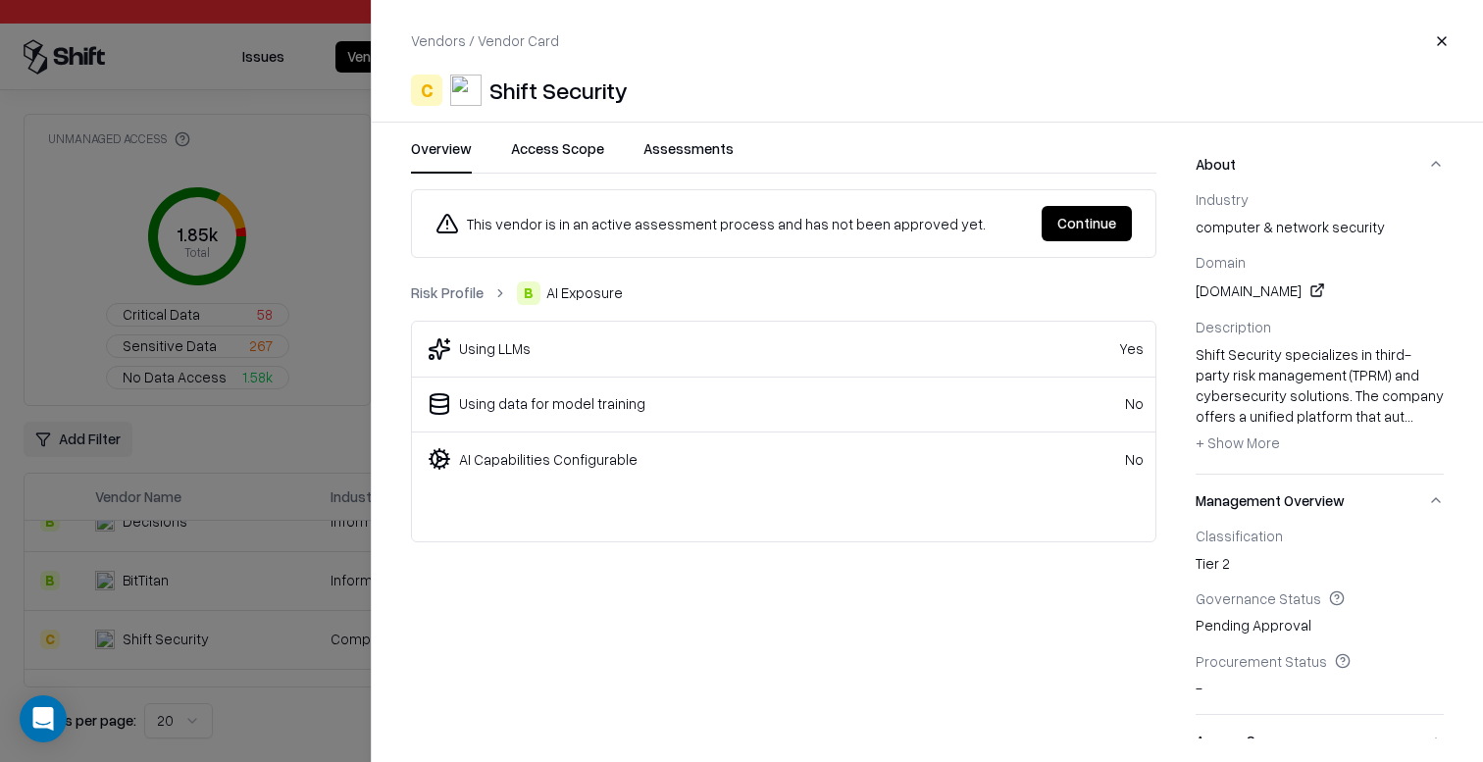
click at [443, 288] on link "Risk Profile" at bounding box center [447, 293] width 73 height 21
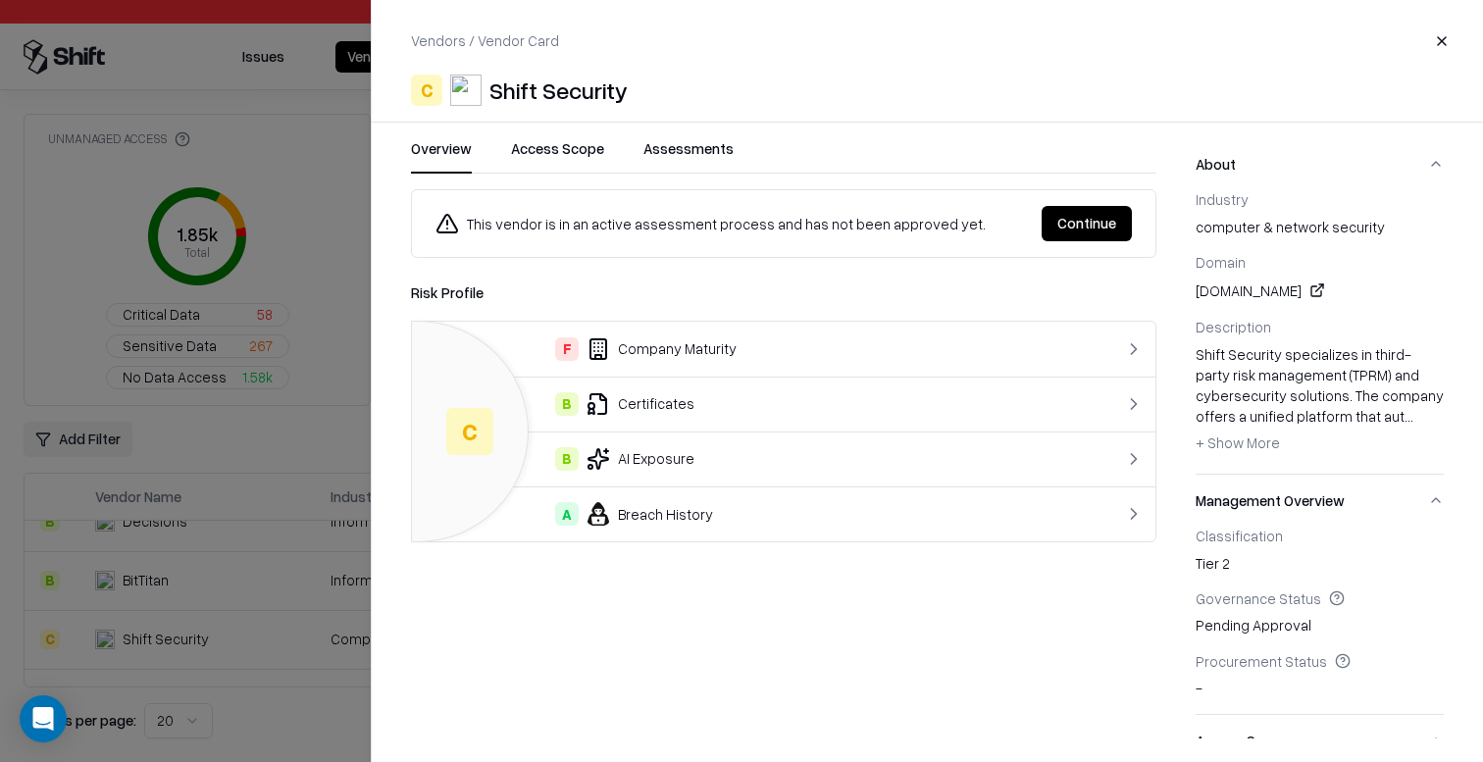
click at [624, 504] on div "A Breach History" at bounding box center [742, 514] width 628 height 24
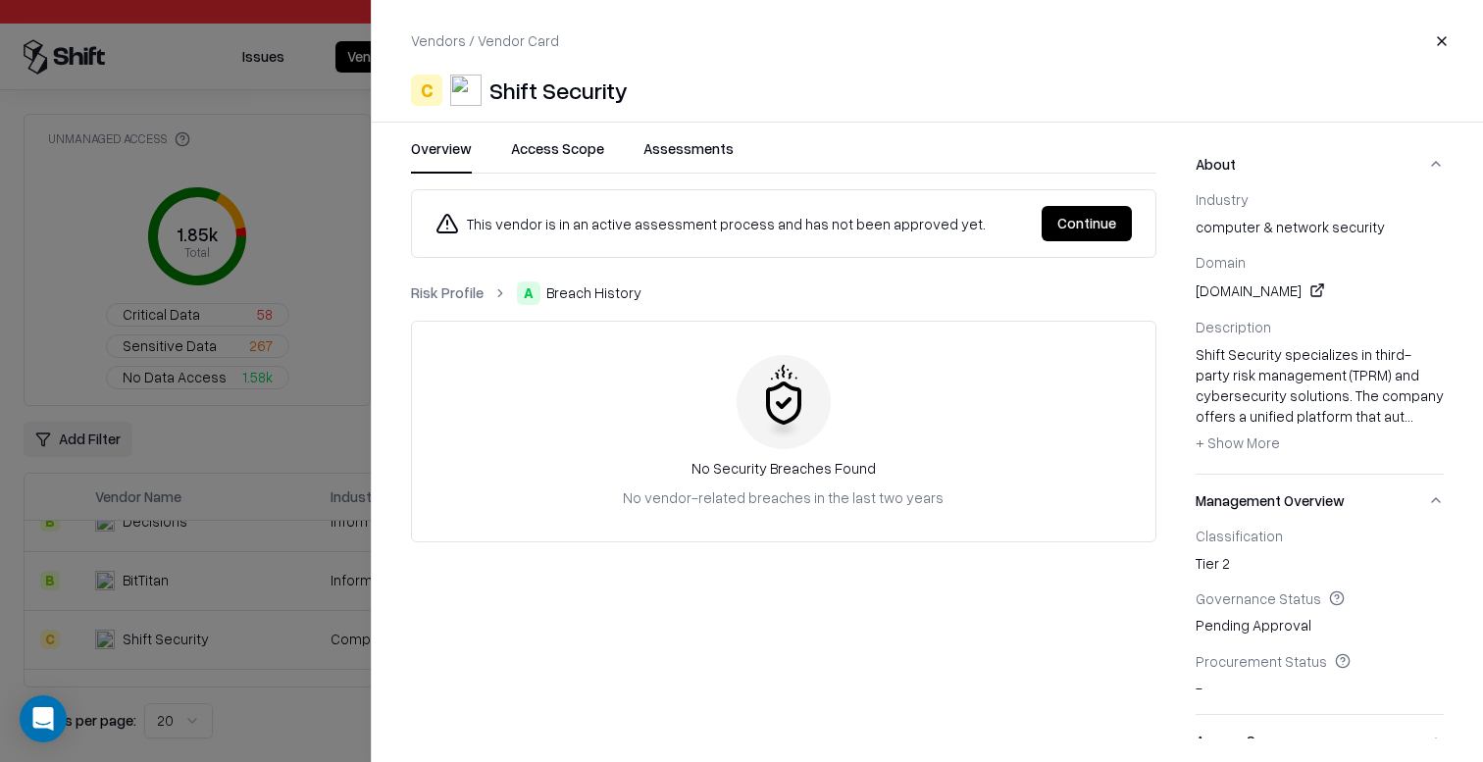
click at [450, 296] on link "Risk Profile" at bounding box center [447, 293] width 73 height 21
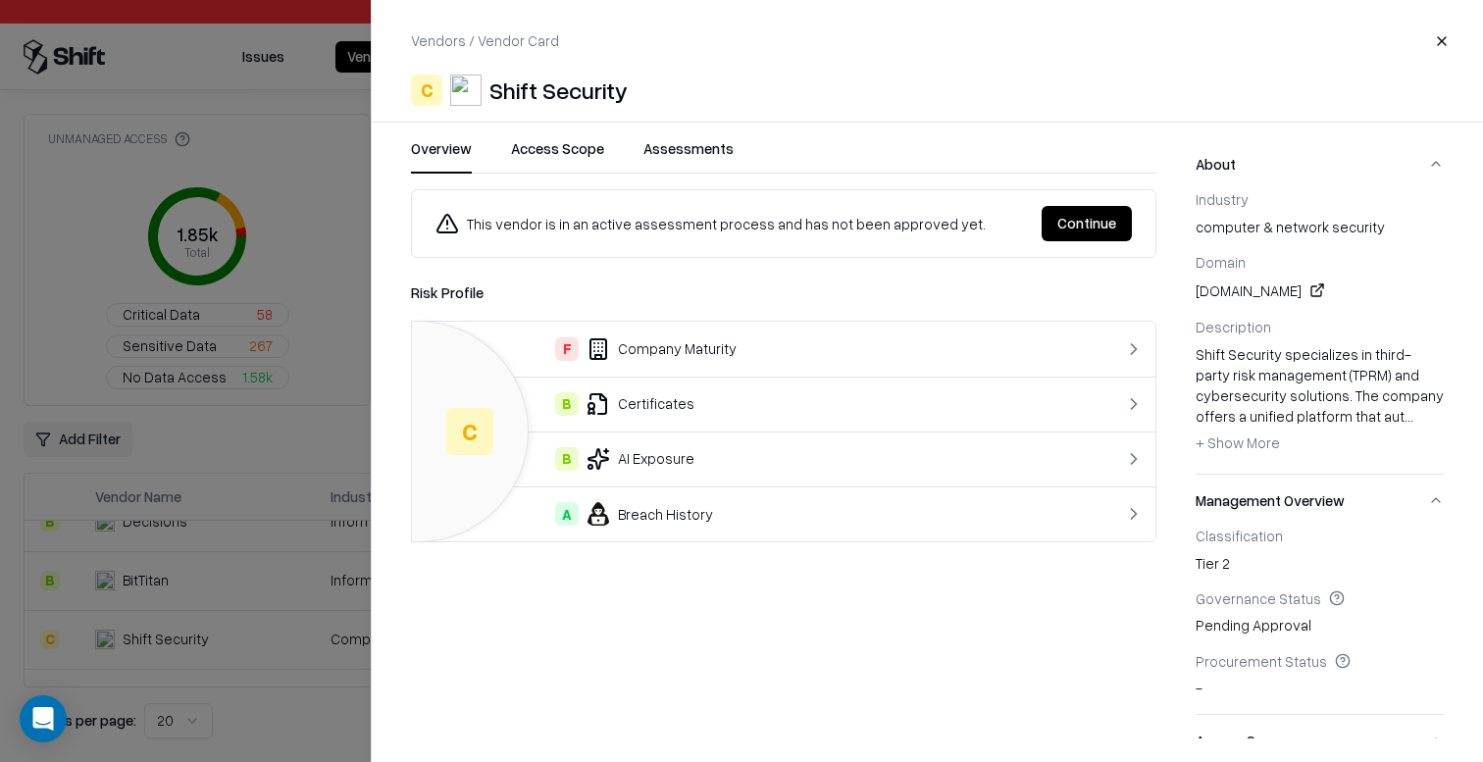
click at [649, 354] on div "F Company Maturity" at bounding box center [742, 349] width 628 height 24
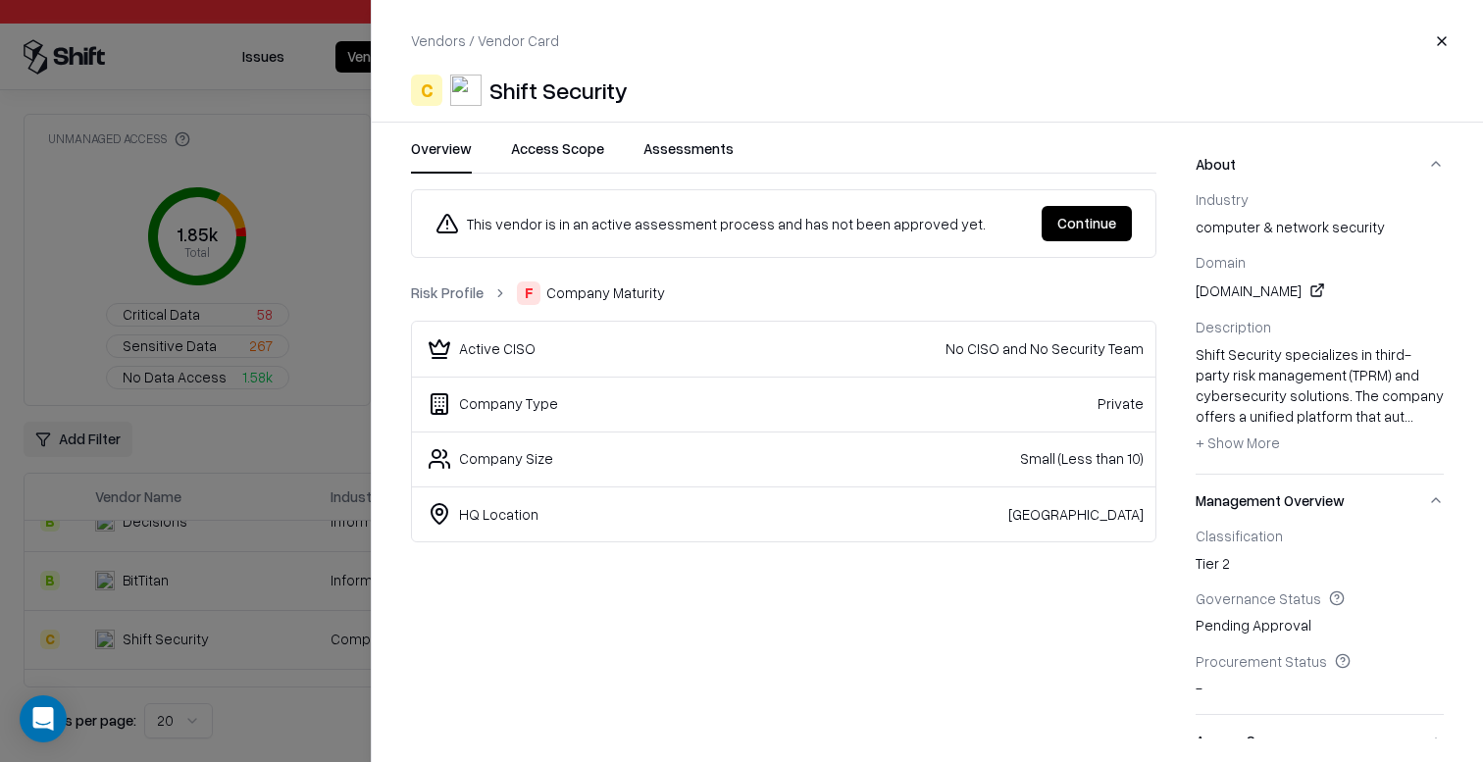
click at [593, 603] on div "This vendor is in an active assessment process and has not been approved yet. C…" at bounding box center [783, 463] width 745 height 549
click at [433, 713] on div "This vendor is in an active assessment process and has not been approved yet. C…" at bounding box center [783, 463] width 745 height 549
click at [656, 555] on div "This vendor is in an active assessment process and has not been approved yet. C…" at bounding box center [783, 463] width 745 height 549
